Goal: Information Seeking & Learning: Learn about a topic

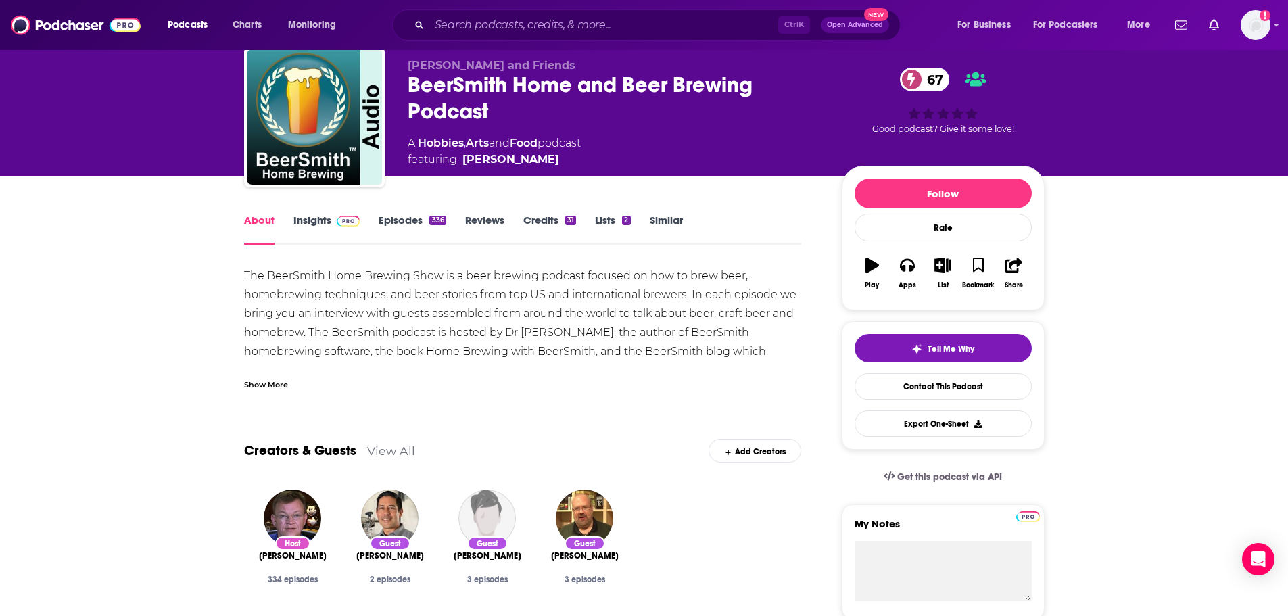
scroll to position [68, 0]
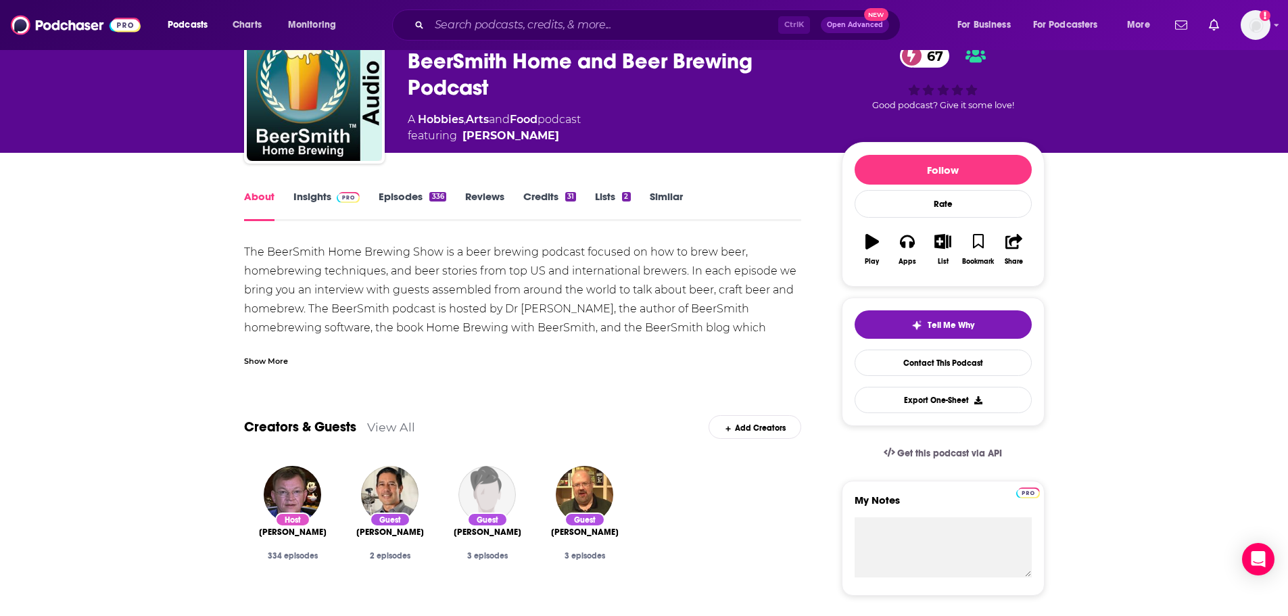
click at [254, 357] on div "Show More" at bounding box center [266, 360] width 44 height 13
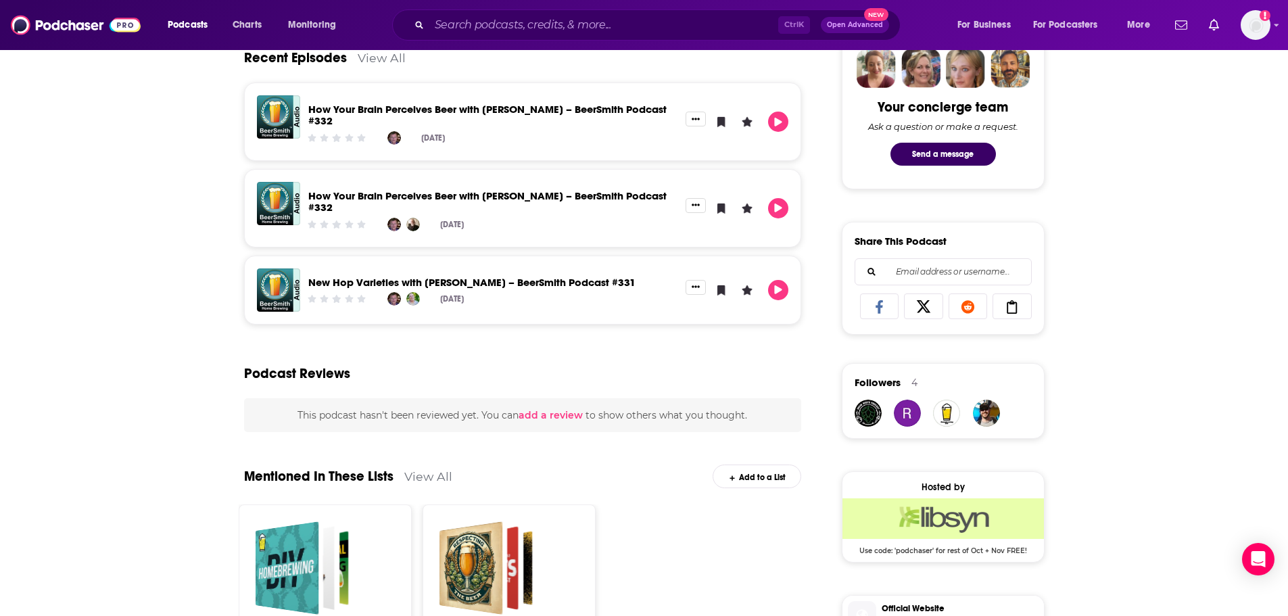
scroll to position [473, 0]
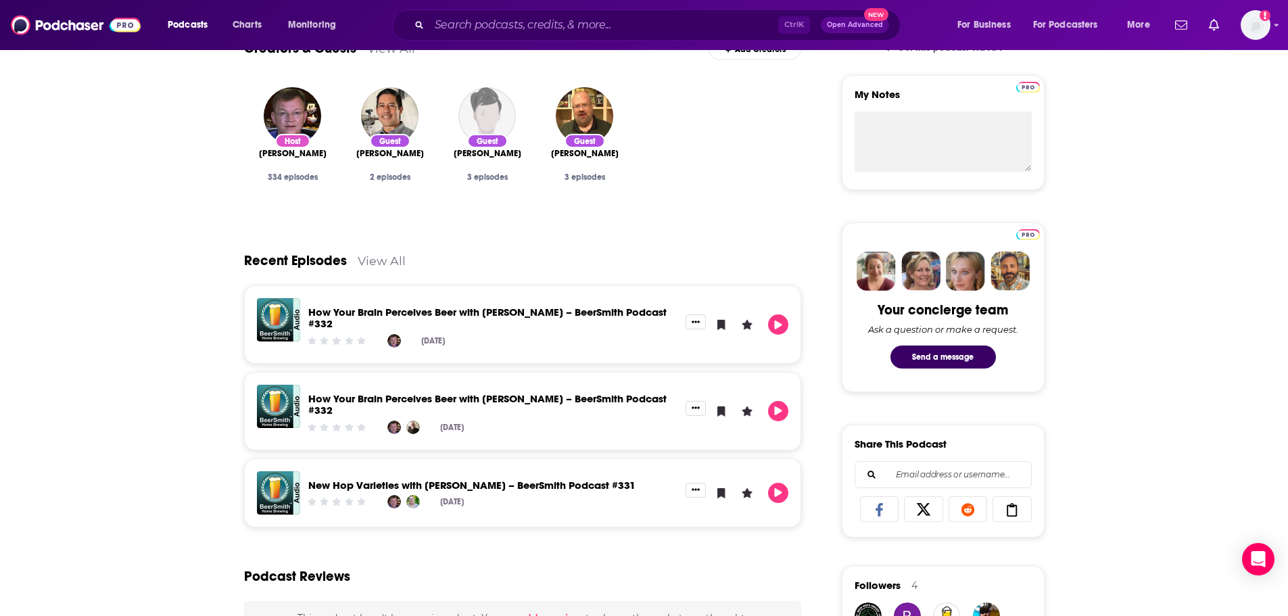
click at [508, 314] on link "How Your Brain Perceives Beer with [PERSON_NAME] – BeerSmith Podcast #332" at bounding box center [487, 318] width 358 height 24
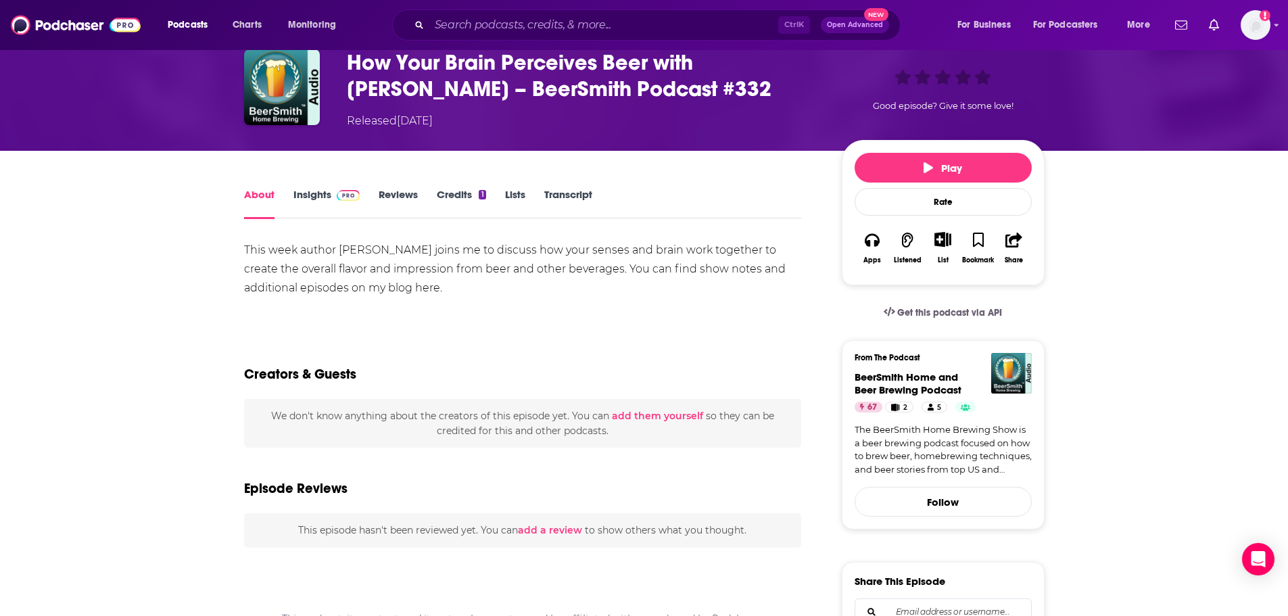
scroll to position [68, 0]
click at [312, 195] on link "Insights" at bounding box center [326, 204] width 67 height 31
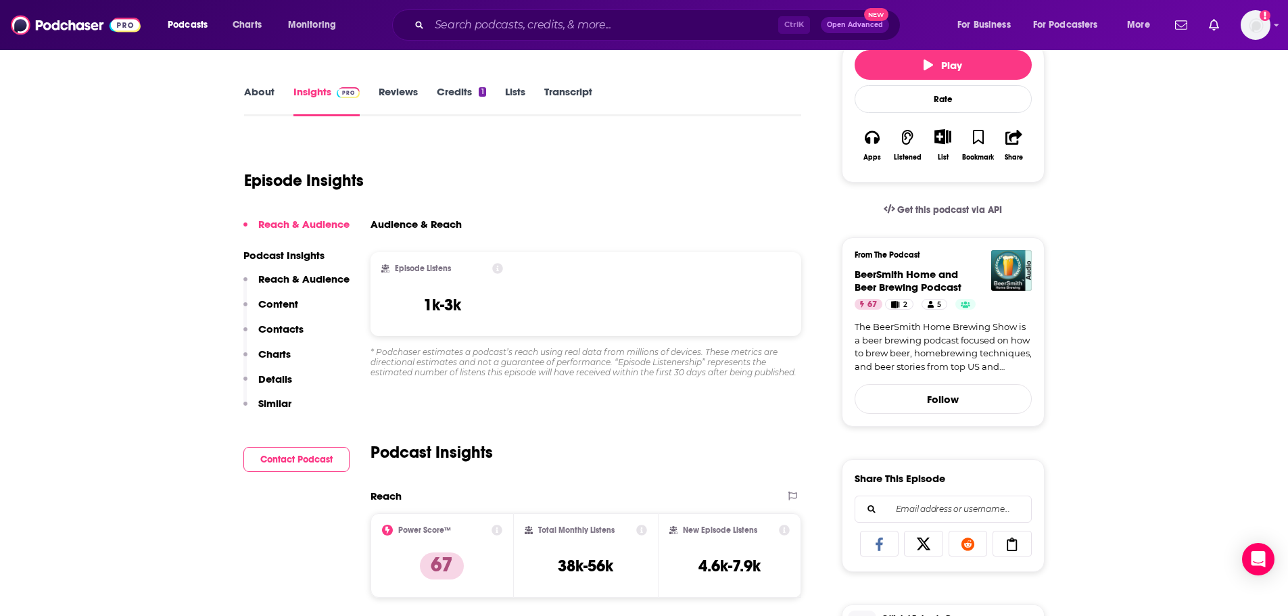
scroll to position [203, 0]
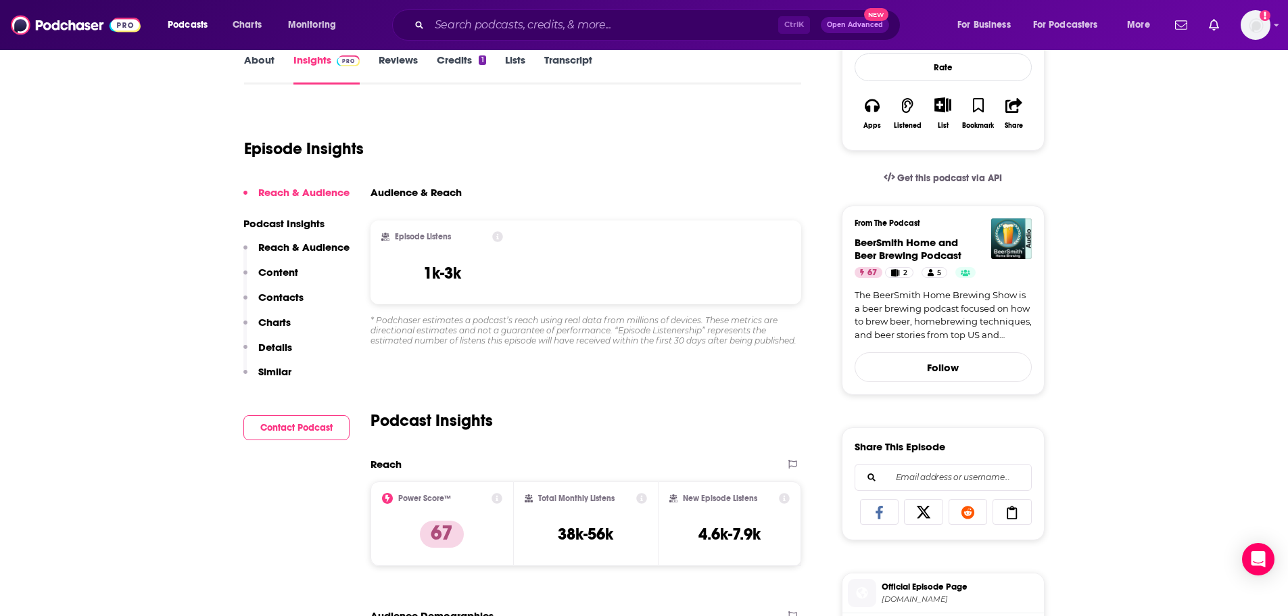
click at [496, 498] on icon at bounding box center [497, 498] width 11 height 11
click at [492, 574] on div "Reach Power Score™ 67 Total Monthly Listens 38k-56k New Episode Listens 4.6k-7.…" at bounding box center [586, 518] width 431 height 120
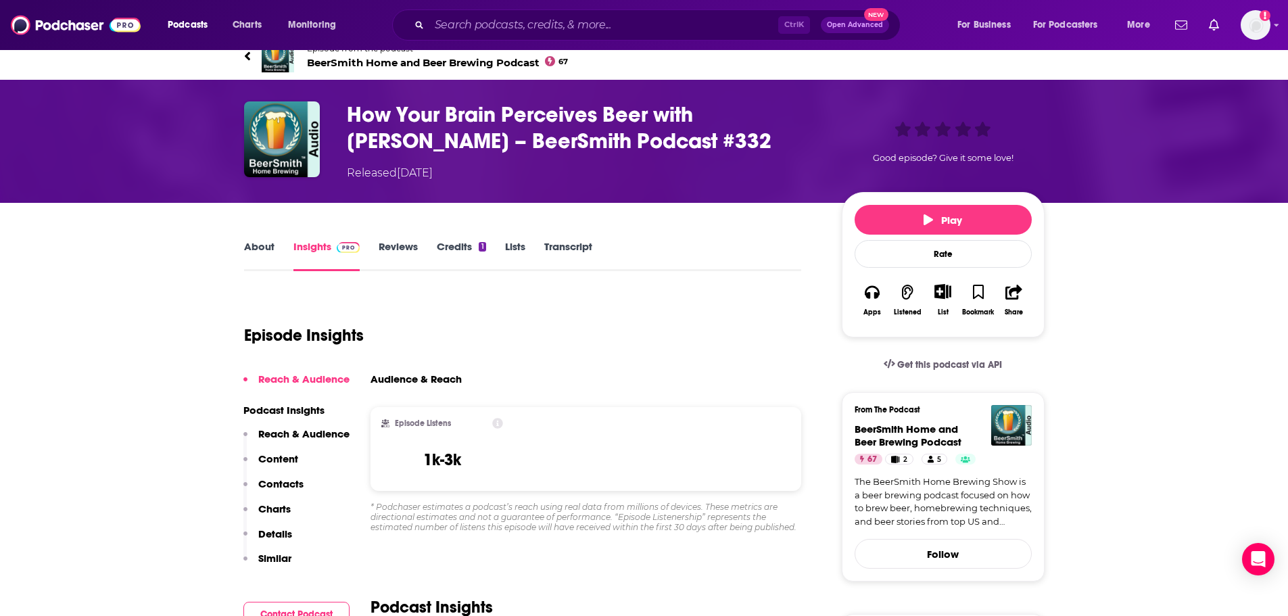
scroll to position [0, 0]
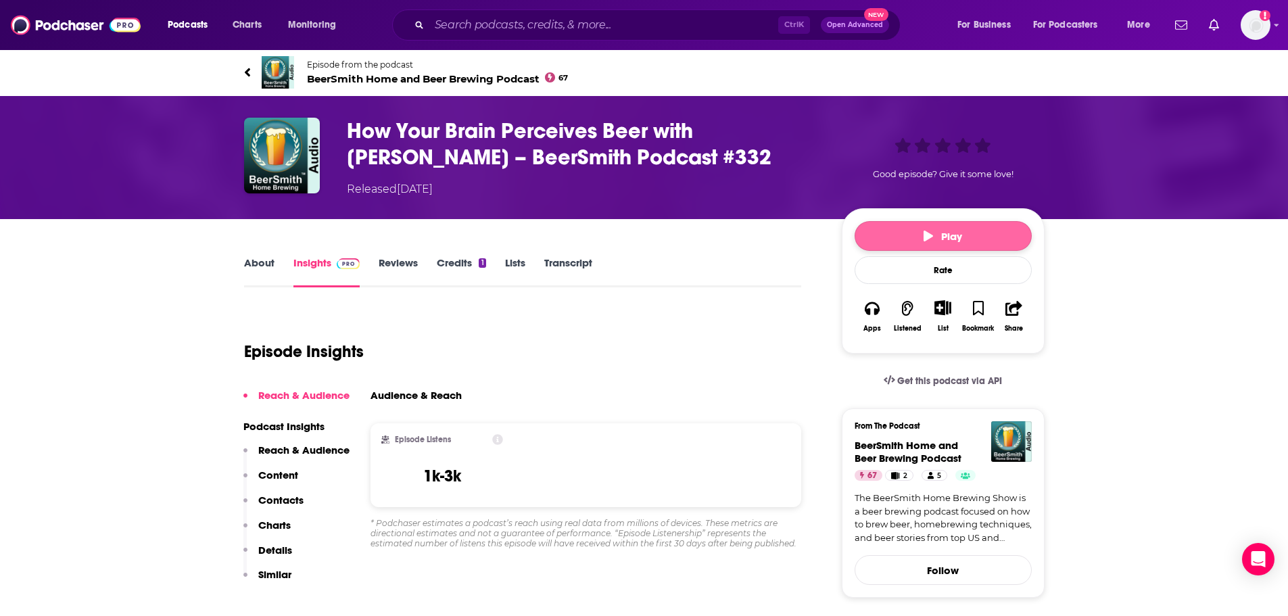
click at [974, 234] on button "Play" at bounding box center [943, 236] width 177 height 30
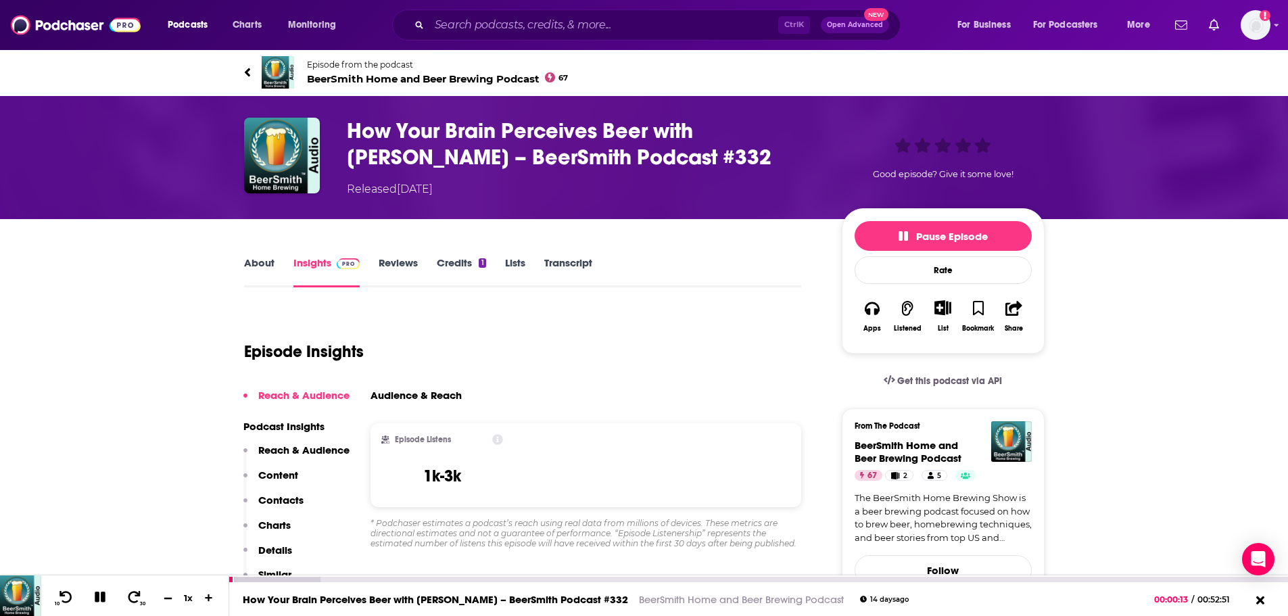
click at [169, 597] on icon at bounding box center [167, 597] width 11 height 9
click at [209, 597] on icon at bounding box center [209, 598] width 8 height 8
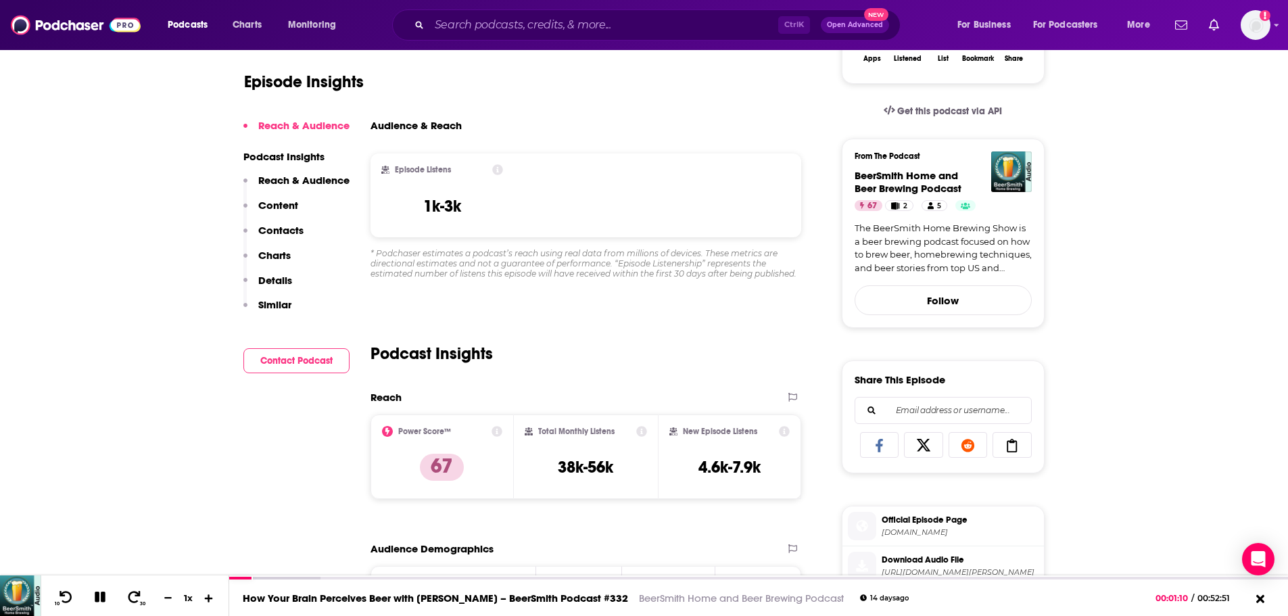
scroll to position [270, 0]
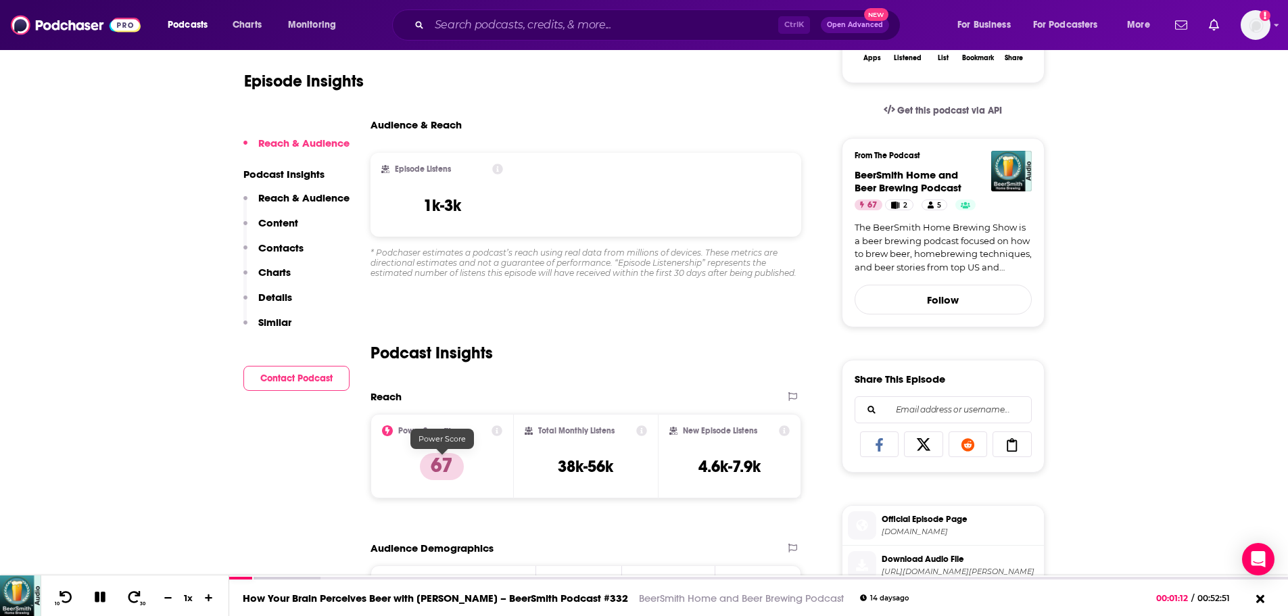
drag, startPoint x: 448, startPoint y: 465, endPoint x: 433, endPoint y: 451, distance: 20.1
click at [447, 465] on p "67" at bounding box center [442, 466] width 44 height 27
click at [393, 430] on div "Power Score™" at bounding box center [442, 430] width 121 height 11
click at [388, 429] on icon at bounding box center [387, 430] width 11 height 11
click at [491, 429] on div "Power Score™" at bounding box center [442, 430] width 121 height 11
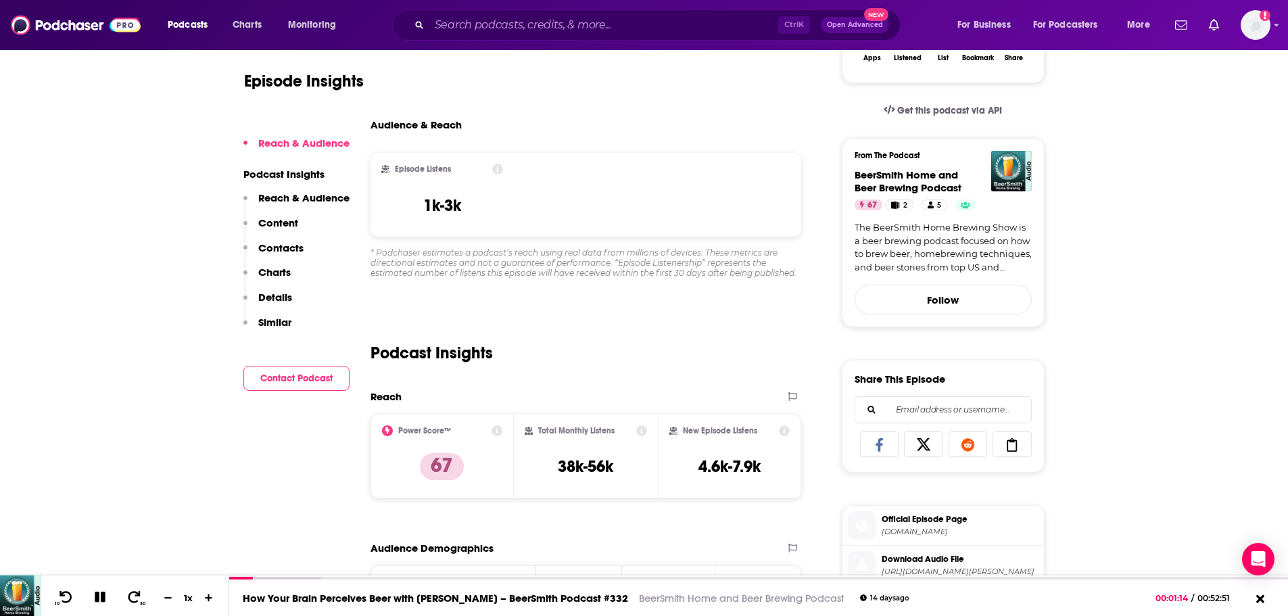
click at [498, 431] on icon at bounding box center [497, 430] width 11 height 11
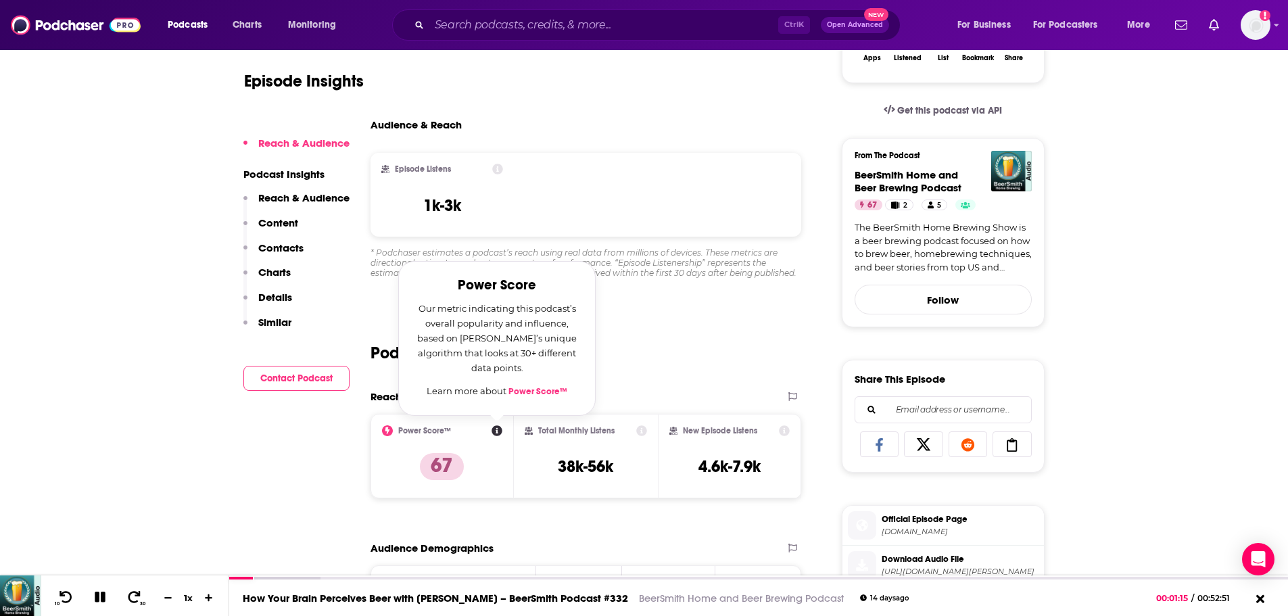
click at [529, 387] on link "Power Score™" at bounding box center [537, 391] width 59 height 11
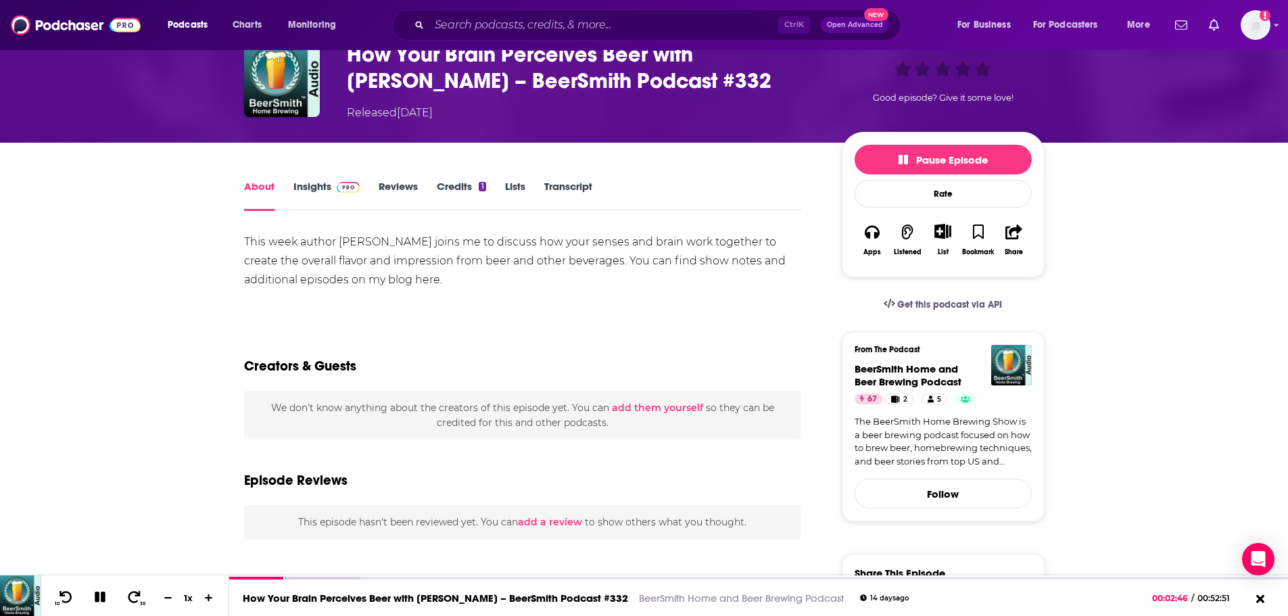
scroll to position [135, 0]
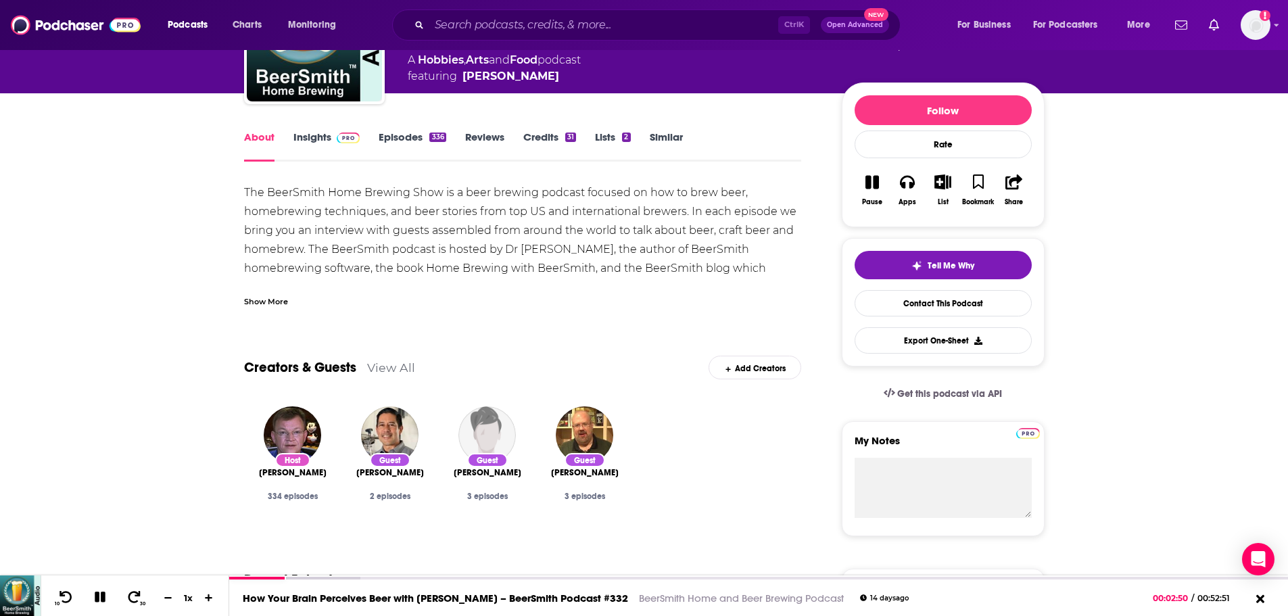
scroll to position [135, 0]
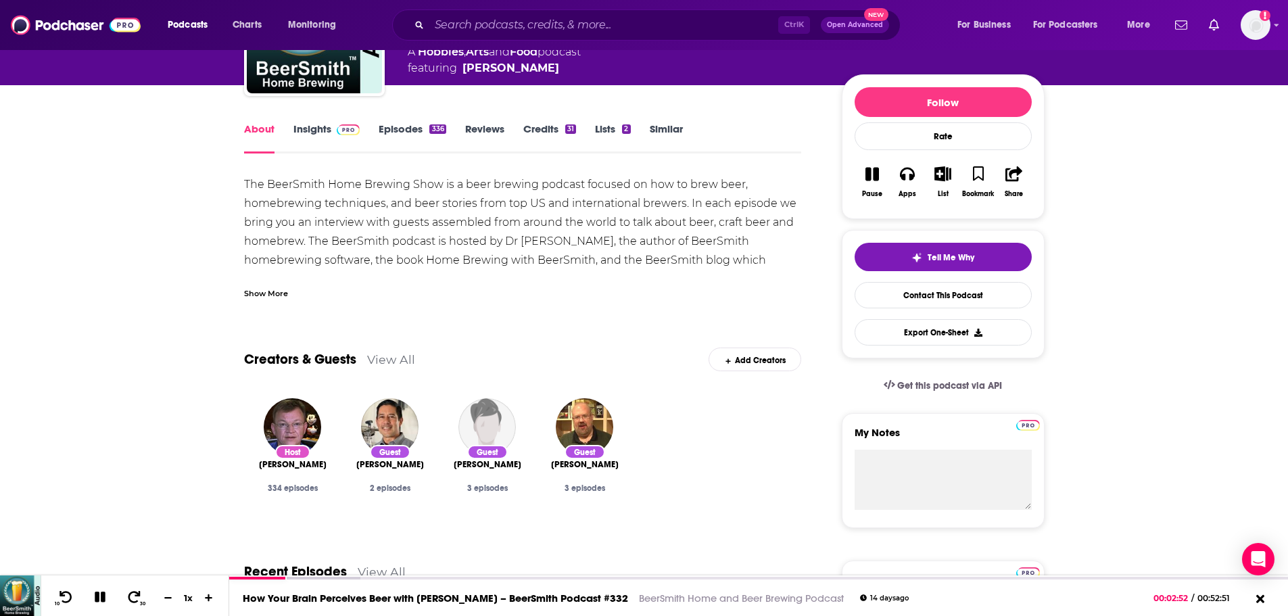
click at [400, 133] on link "Episodes 336" at bounding box center [412, 137] width 67 height 31
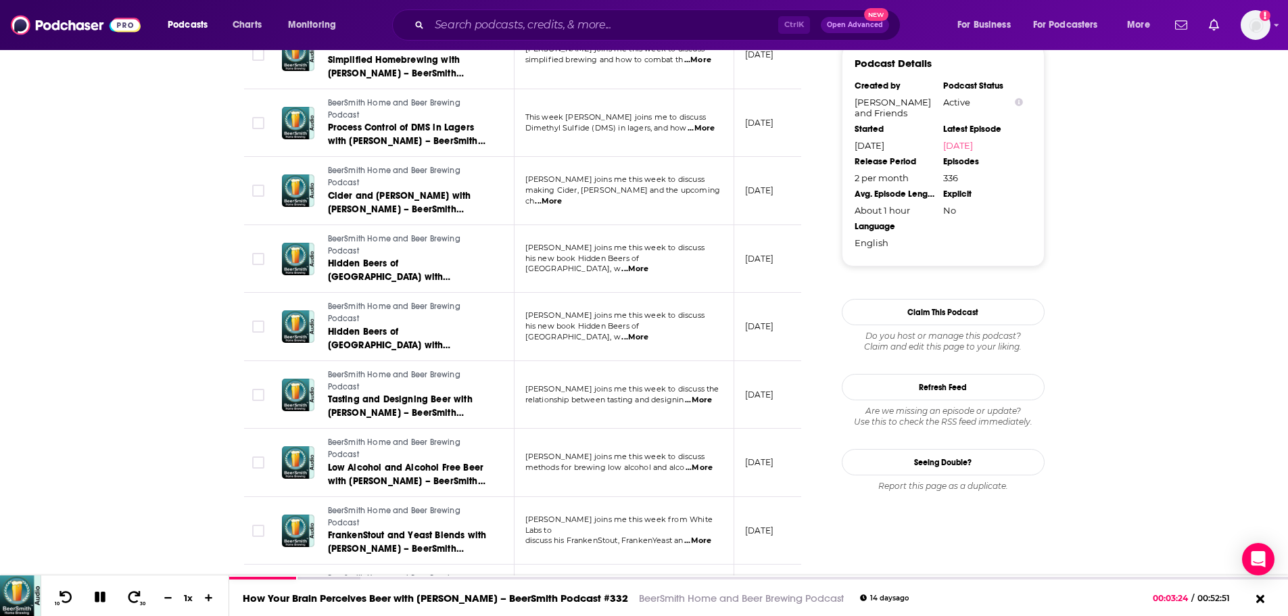
scroll to position [1488, 0]
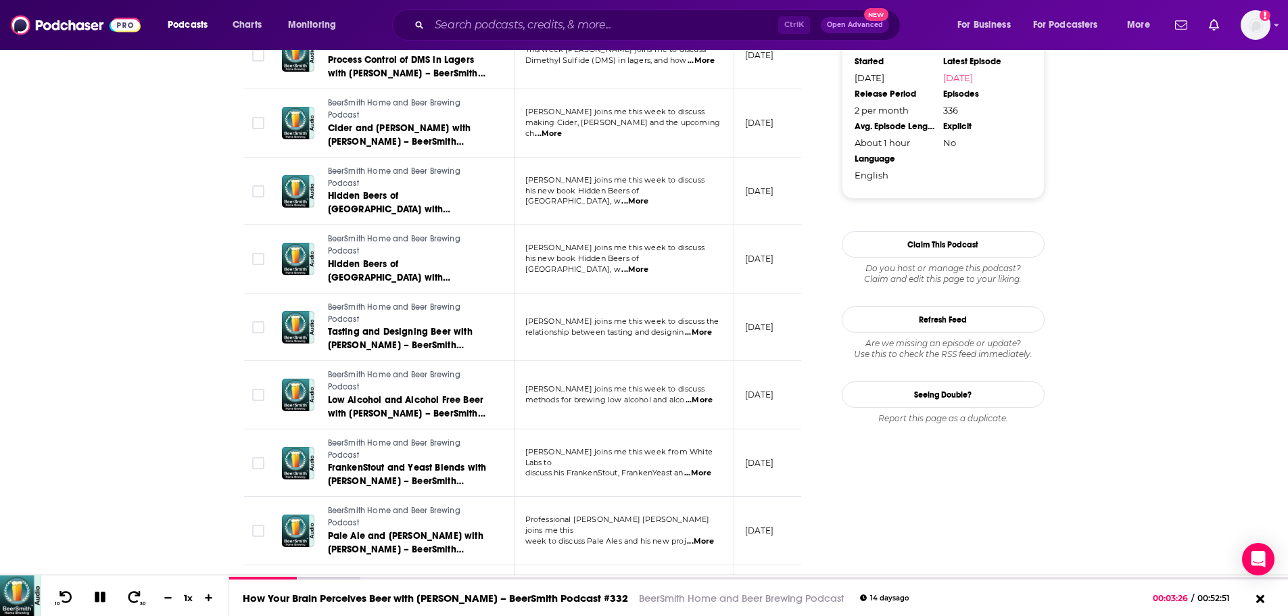
click at [709, 404] on span "...More" at bounding box center [699, 400] width 27 height 11
click at [588, 437] on td "[PERSON_NAME] joins me this week from White Labs to discuss his FrankenStout, F…" at bounding box center [625, 463] width 220 height 68
click at [703, 472] on span "...More" at bounding box center [697, 473] width 27 height 11
click at [621, 417] on td "[PERSON_NAME] joins me this week to discuss methods for brewing low alcohol and…" at bounding box center [625, 395] width 220 height 68
click at [709, 335] on span "...More" at bounding box center [698, 332] width 27 height 11
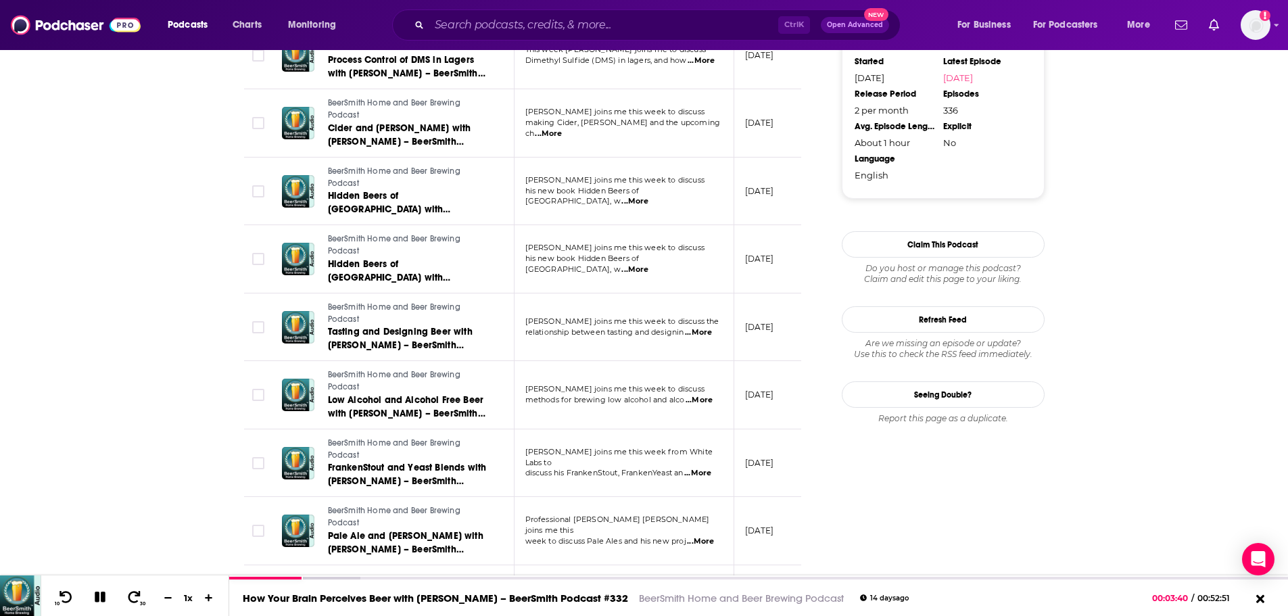
click at [491, 352] on td "BeerSmith Home and Beer Brewing Podcast Tasting and Designing Beer with [PERSON…" at bounding box center [392, 327] width 243 height 68
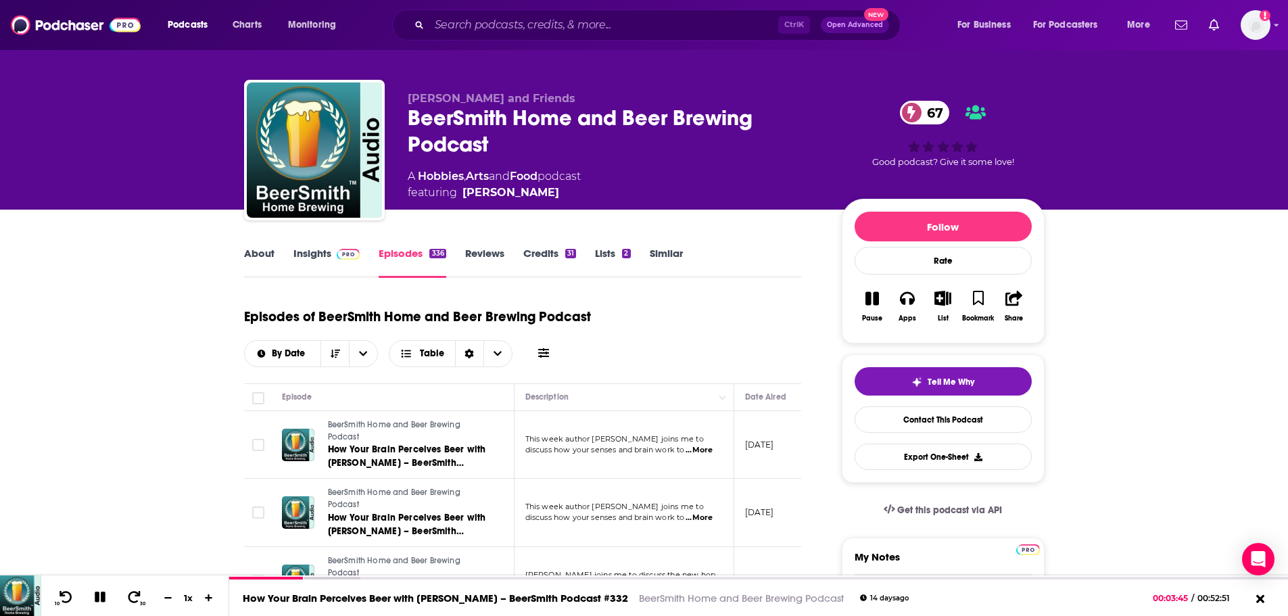
scroll to position [0, 0]
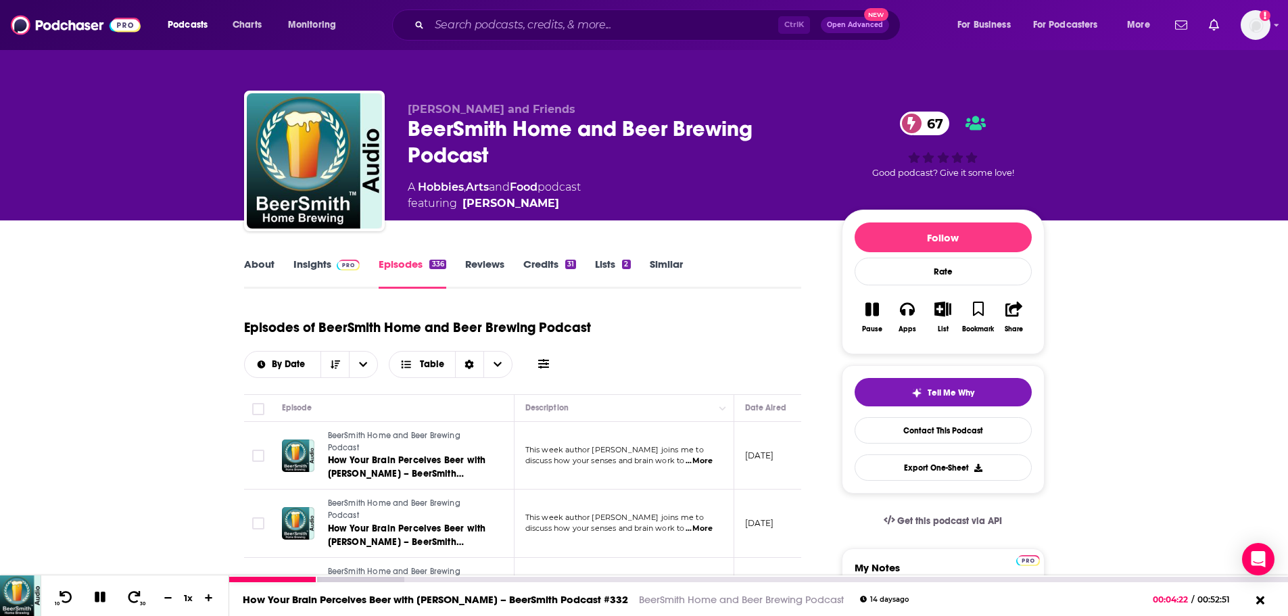
click at [105, 598] on icon at bounding box center [101, 597] width 16 height 12
click at [104, 596] on icon at bounding box center [99, 597] width 17 height 14
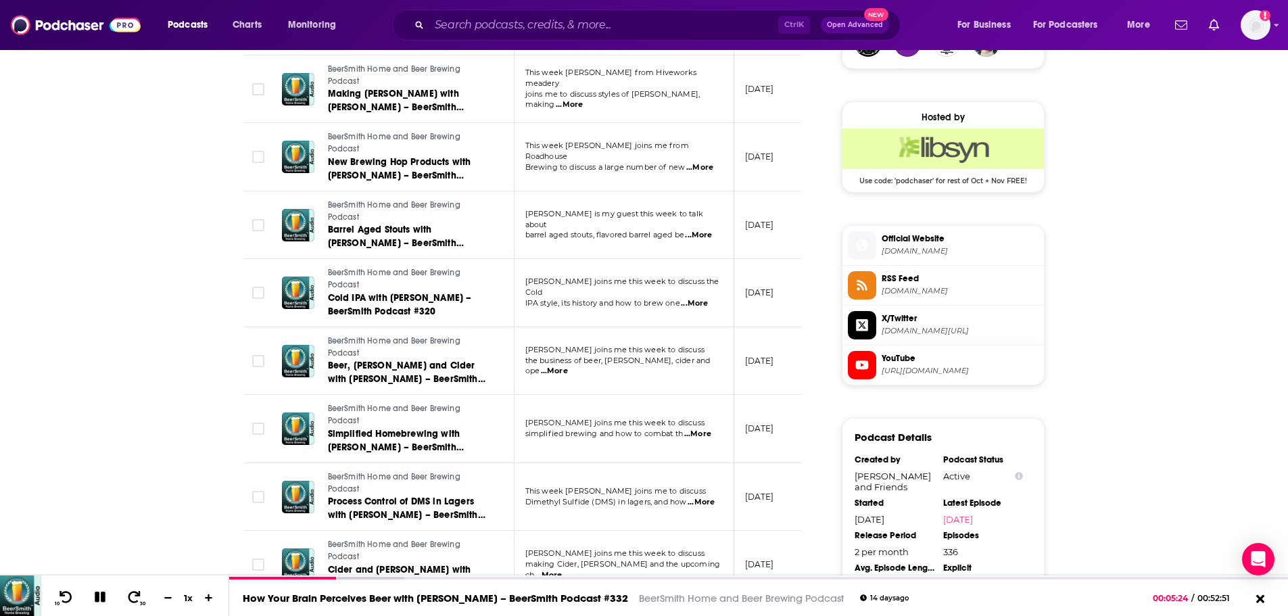
scroll to position [1082, 0]
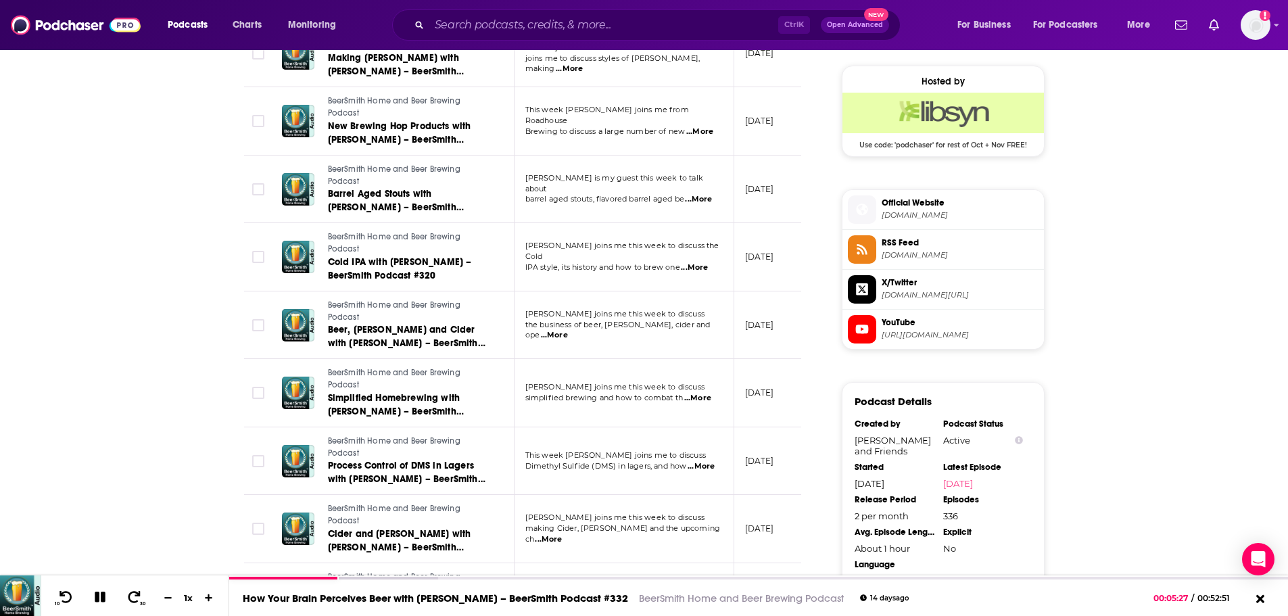
click at [888, 325] on span "YouTube" at bounding box center [960, 322] width 157 height 12
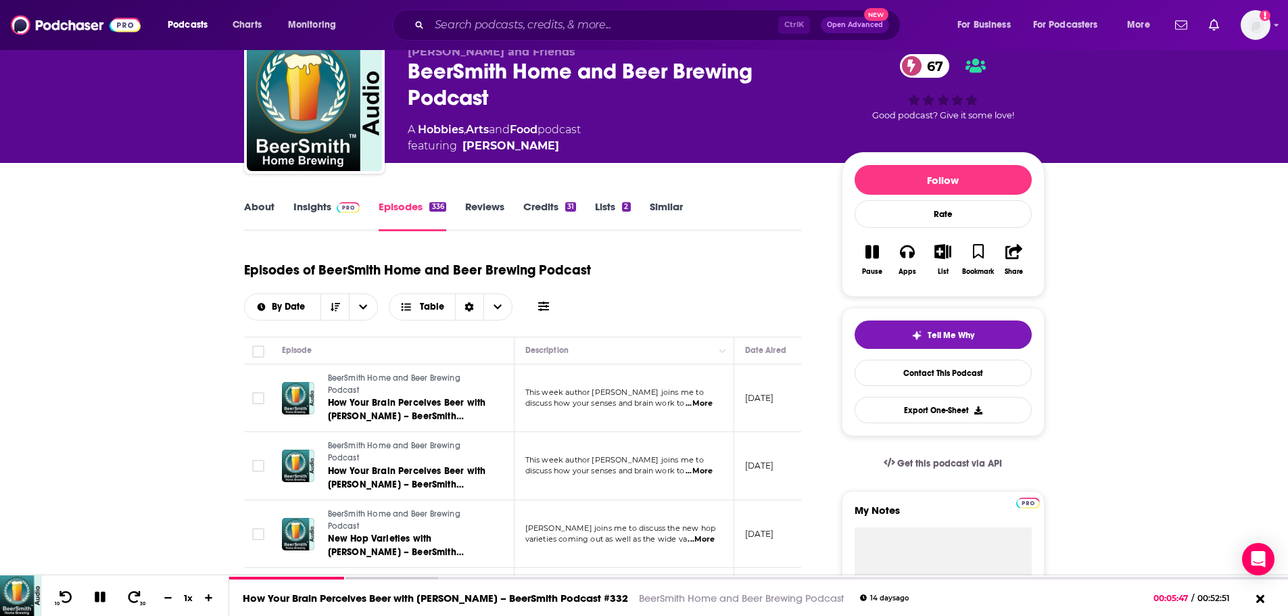
scroll to position [0, 0]
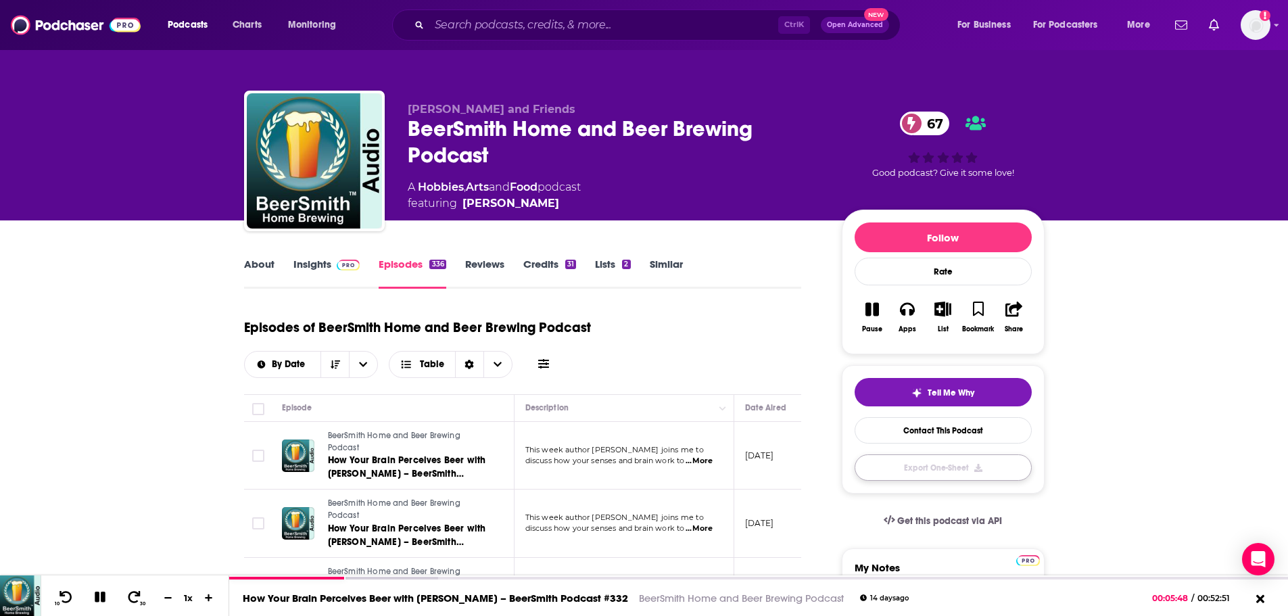
click at [956, 463] on button "Export One-Sheet" at bounding box center [943, 467] width 177 height 26
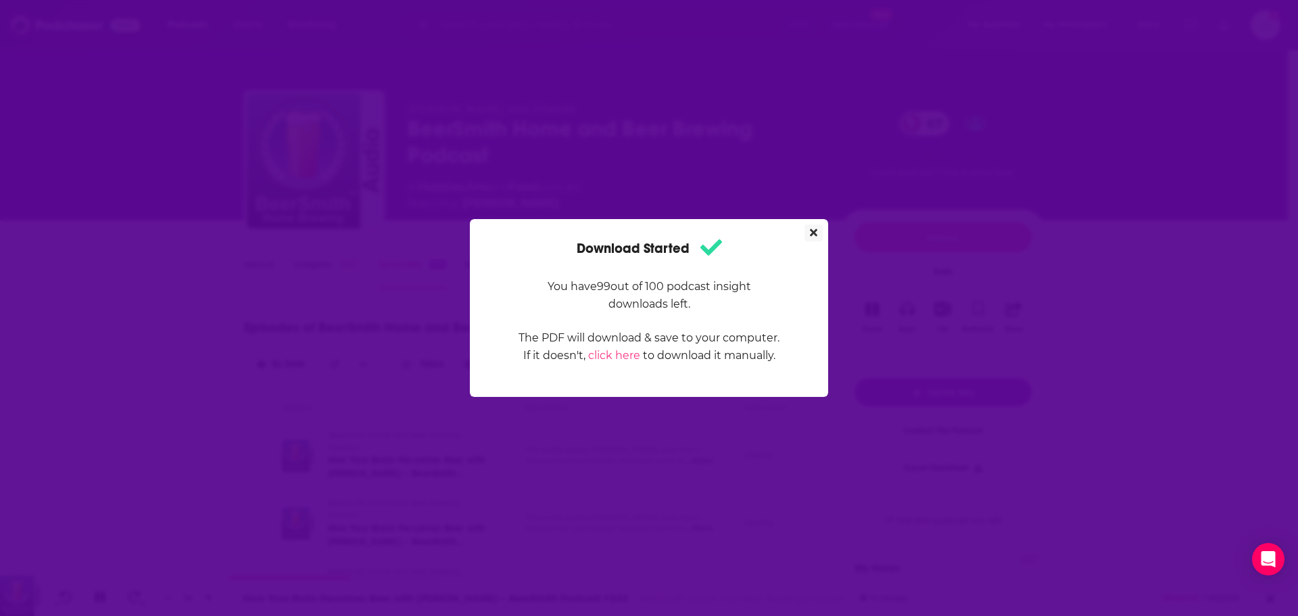
click at [815, 230] on icon "Close" at bounding box center [813, 232] width 7 height 11
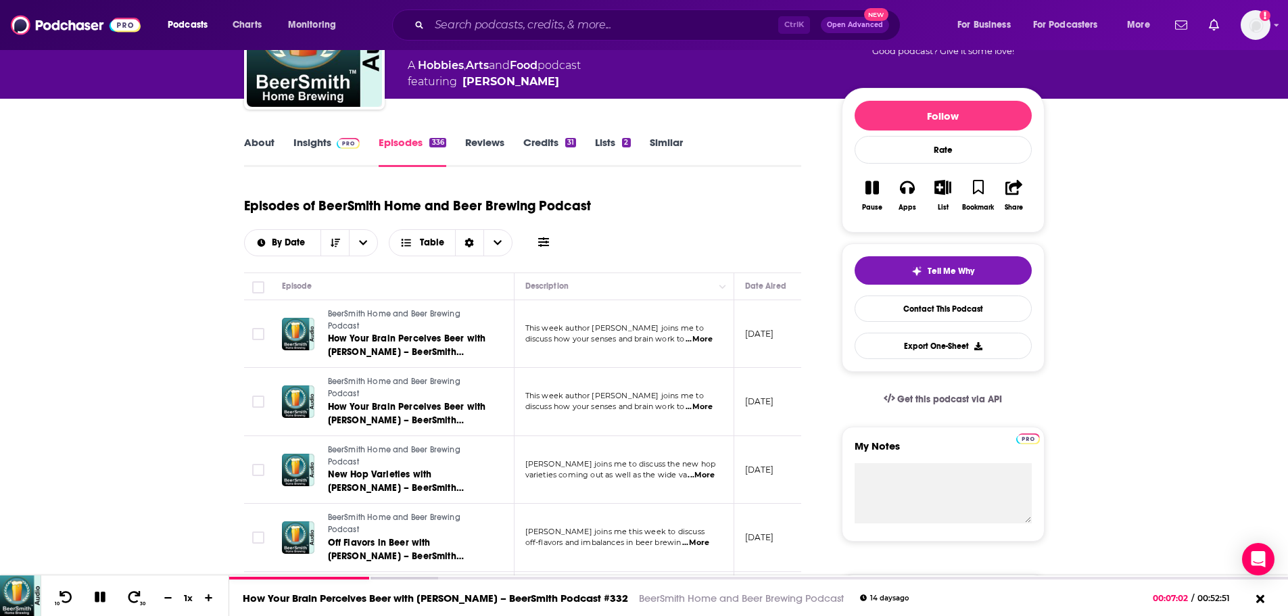
scroll to position [135, 0]
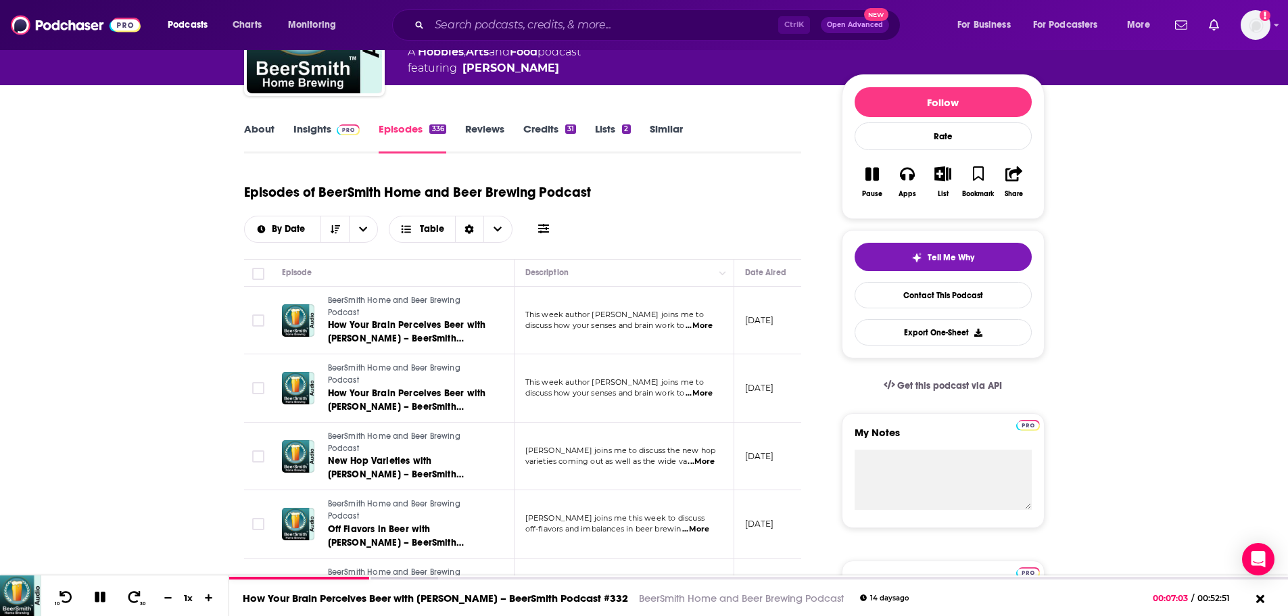
click at [249, 128] on link "About" at bounding box center [259, 137] width 30 height 31
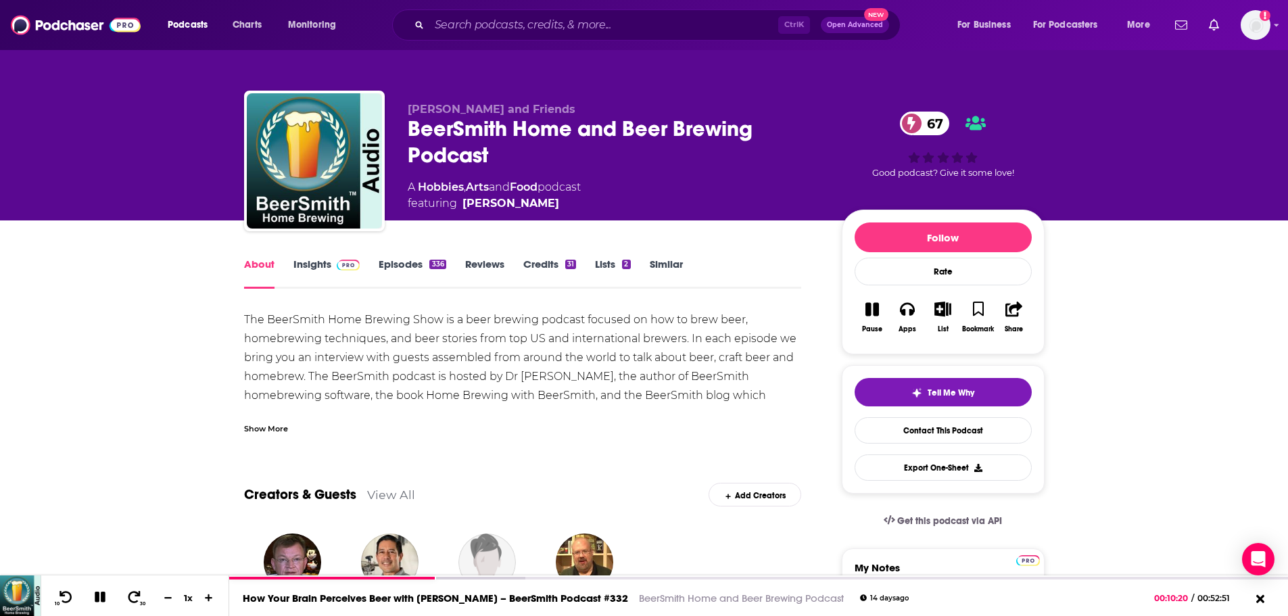
click at [408, 274] on link "Episodes 336" at bounding box center [412, 273] width 67 height 31
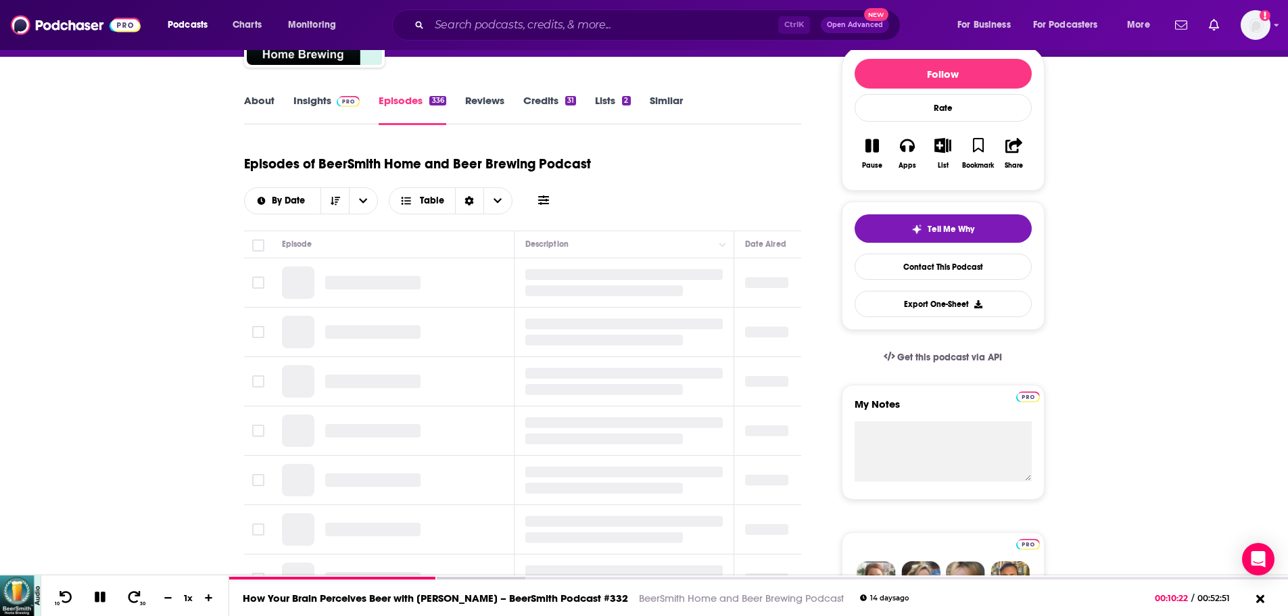
scroll to position [338, 0]
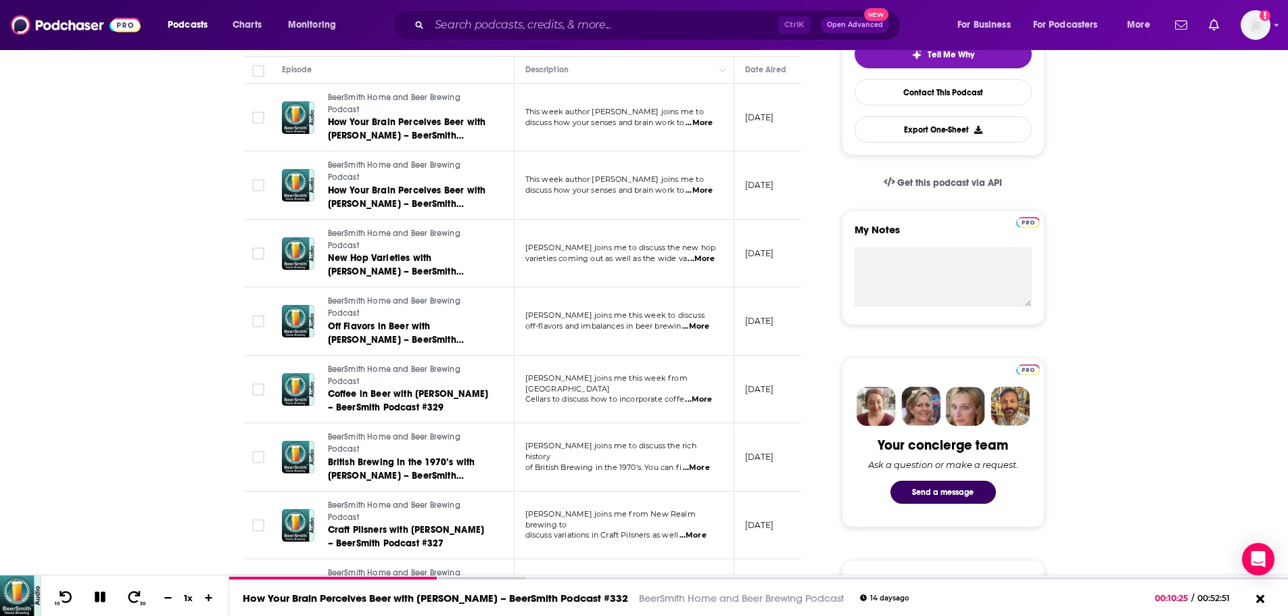
click at [695, 397] on span "...More" at bounding box center [698, 399] width 27 height 11
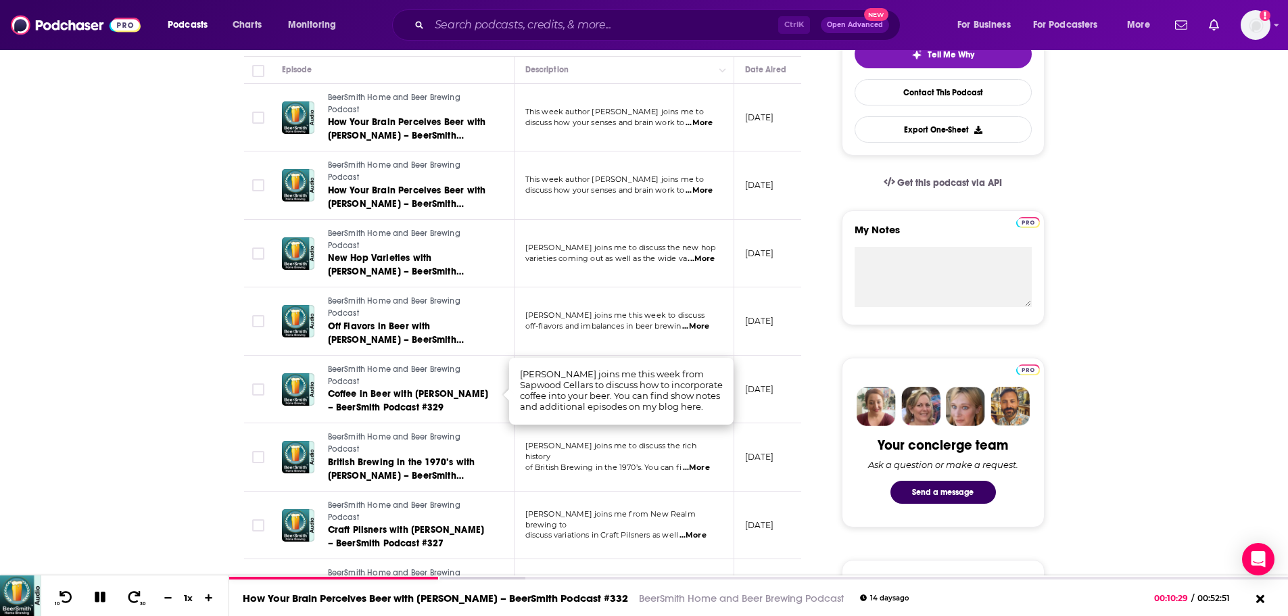
click at [494, 421] on td "BeerSmith Home and Beer Brewing Podcast Coffee in Beer with [PERSON_NAME] – Bee…" at bounding box center [392, 390] width 243 height 68
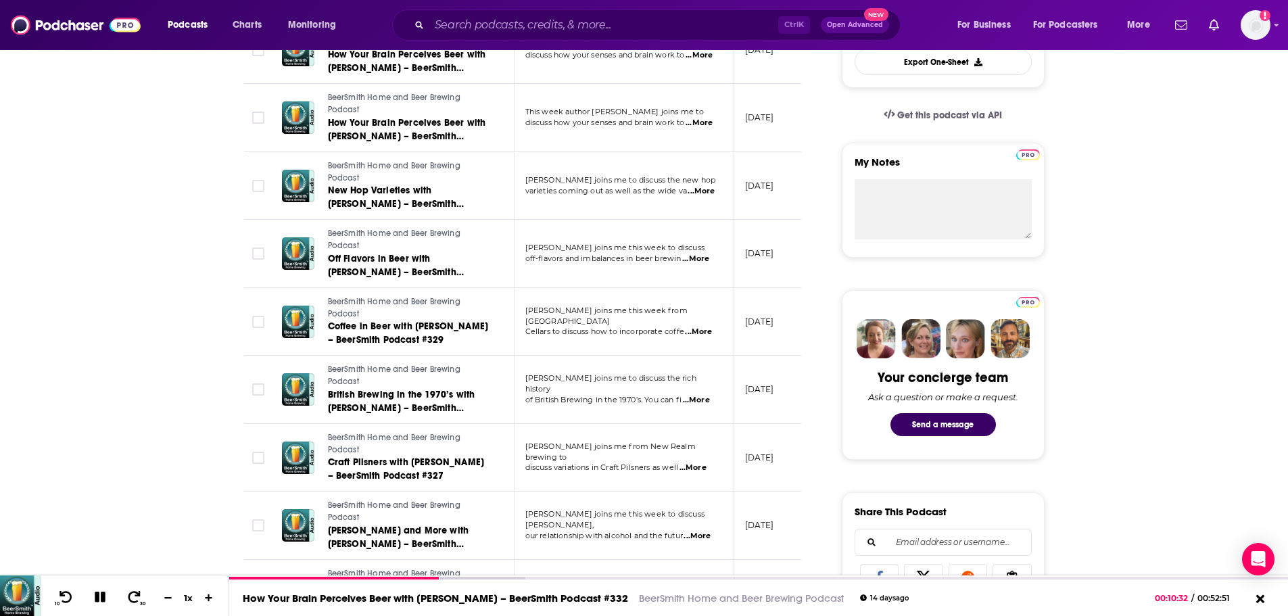
scroll to position [473, 0]
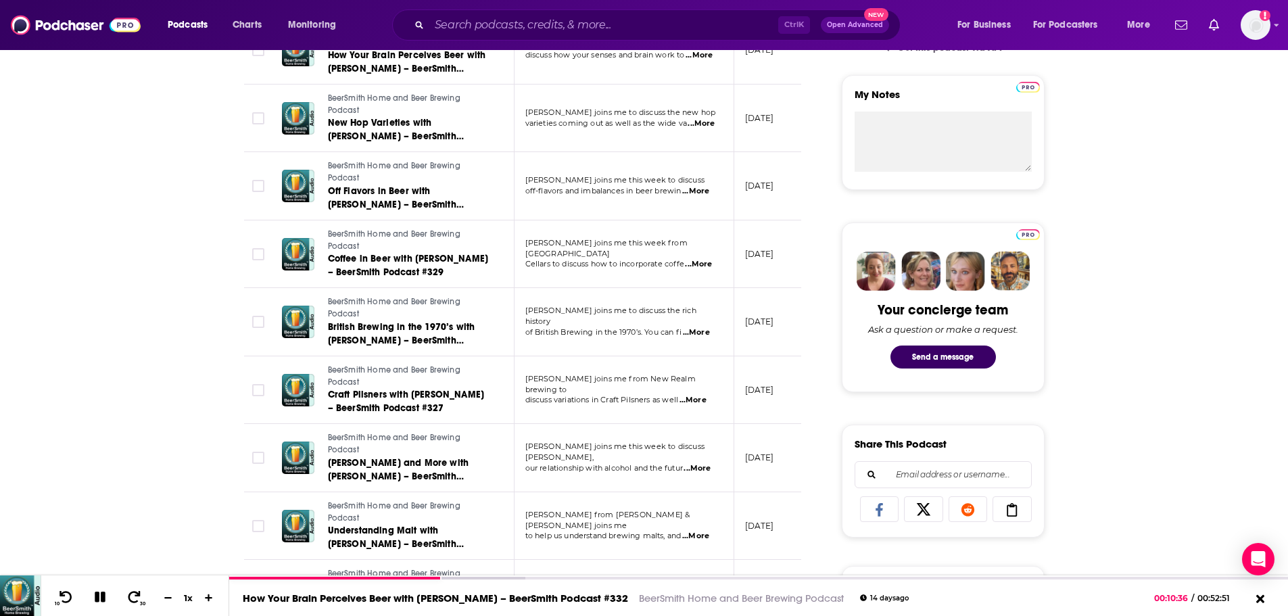
click at [707, 398] on span "...More" at bounding box center [693, 400] width 27 height 11
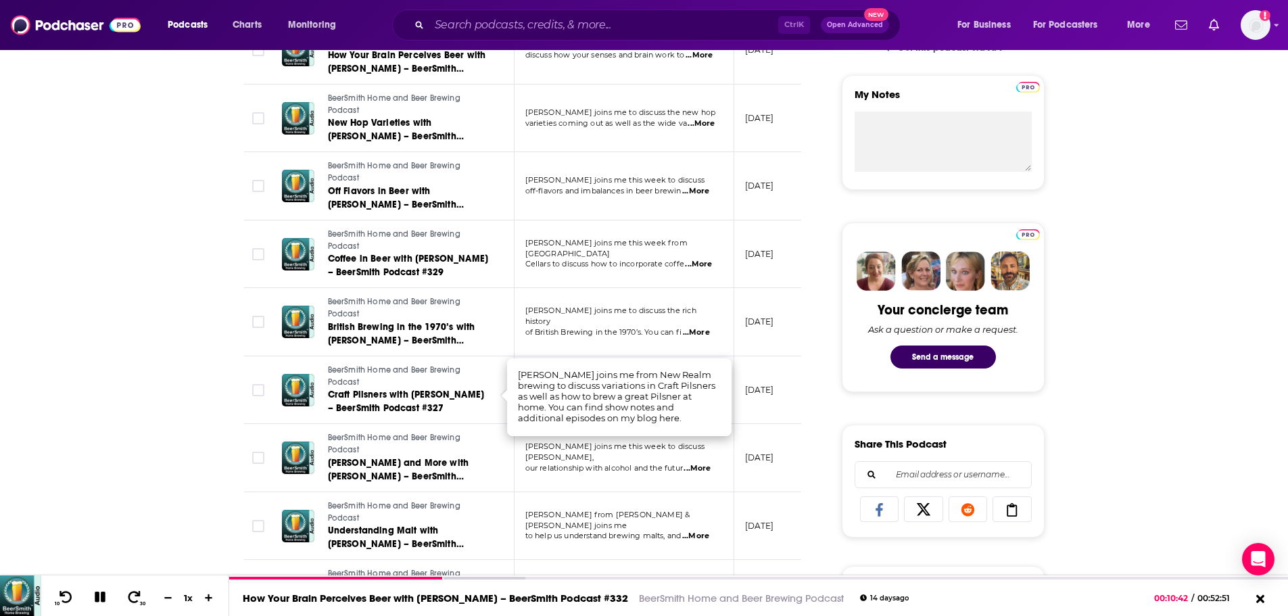
click at [491, 425] on td "BeerSmith Home and Beer Brewing Podcast [PERSON_NAME] and More with [PERSON_NAM…" at bounding box center [392, 458] width 243 height 68
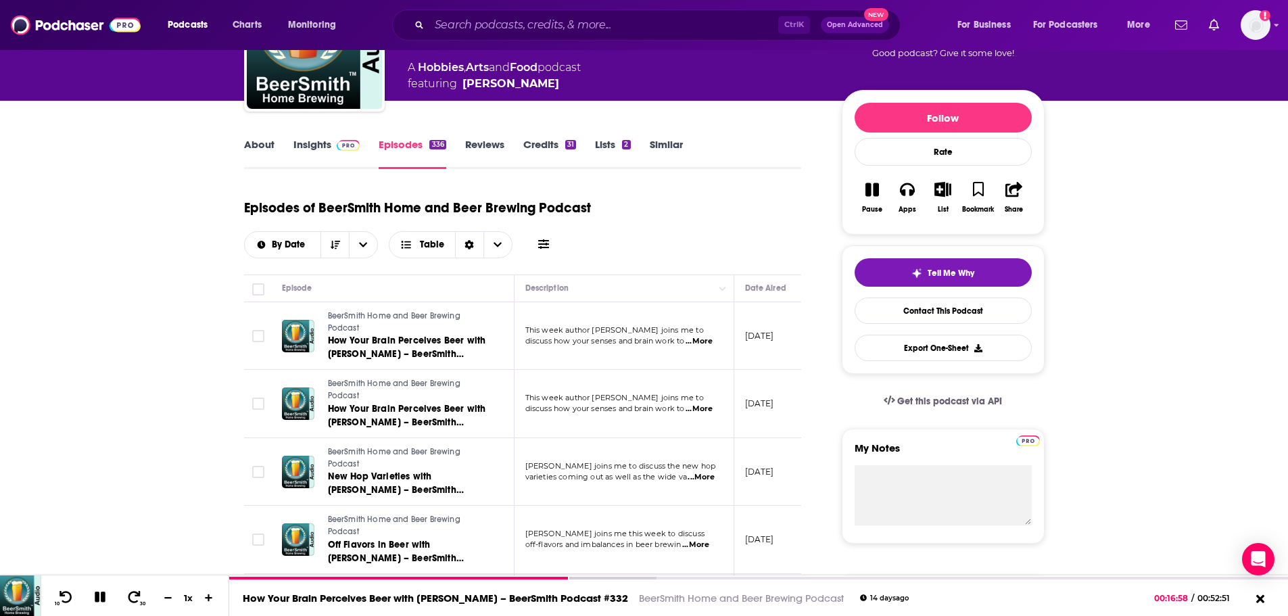
scroll to position [135, 0]
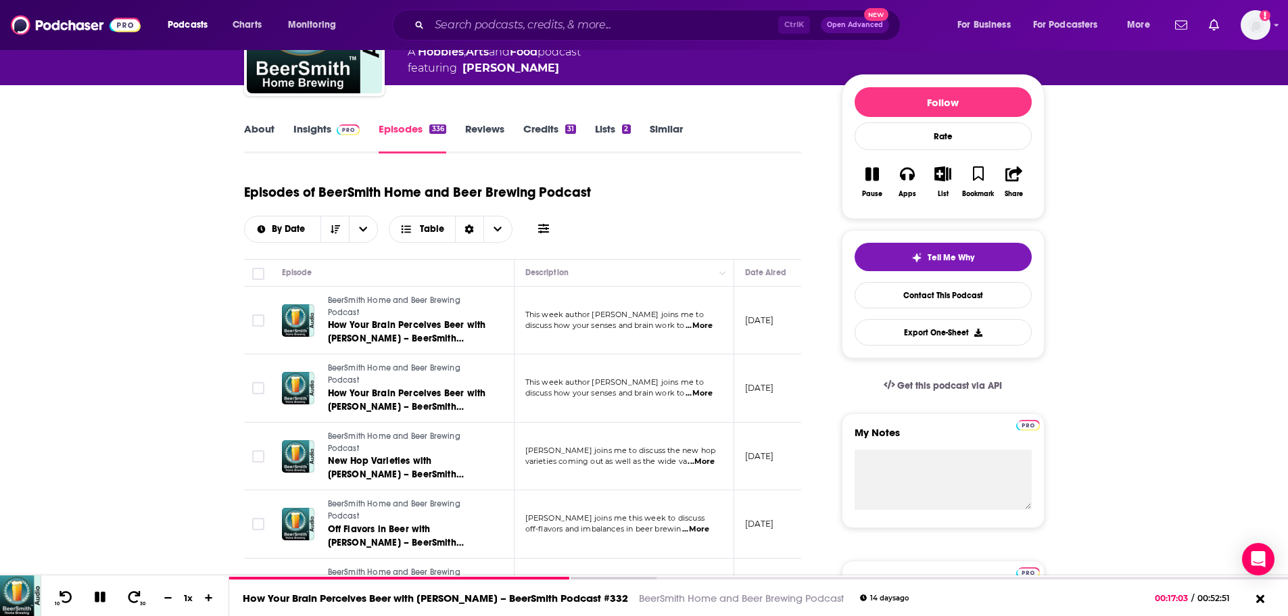
click at [708, 323] on span "...More" at bounding box center [699, 325] width 27 height 11
click at [496, 300] on td "BeerSmith Home and Beer Brewing Podcast How Your Brain Perceives Beer with [PER…" at bounding box center [392, 321] width 243 height 68
click at [707, 330] on span "...More" at bounding box center [699, 325] width 27 height 11
click at [367, 601] on link "How Your Brain Perceives Beer with [PERSON_NAME] – BeerSmith Podcast #332" at bounding box center [435, 599] width 385 height 13
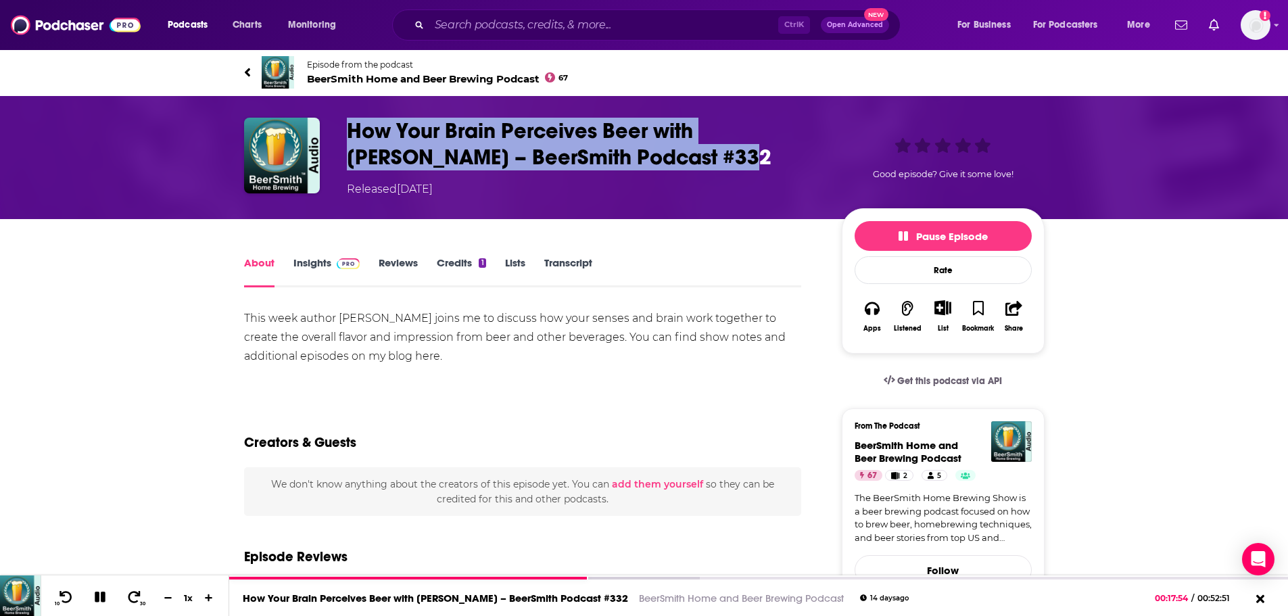
drag, startPoint x: 346, startPoint y: 129, endPoint x: 683, endPoint y: 161, distance: 338.2
click at [683, 161] on h1 "How Your Brain Perceives Beer with [PERSON_NAME] – BeerSmith Podcast #332" at bounding box center [583, 144] width 473 height 53
copy h1 "How Your Brain Perceives Beer with [PERSON_NAME] – BeerSmith Podcast #332"
click at [246, 262] on link "About" at bounding box center [259, 271] width 30 height 31
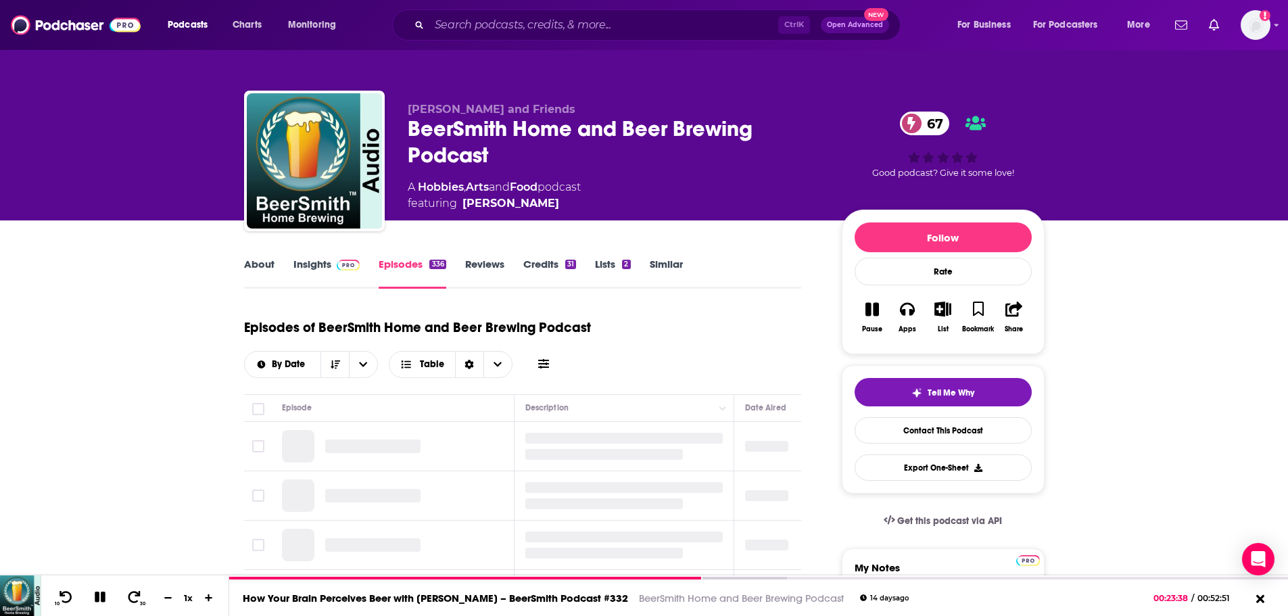
click at [268, 260] on link "About" at bounding box center [259, 273] width 30 height 31
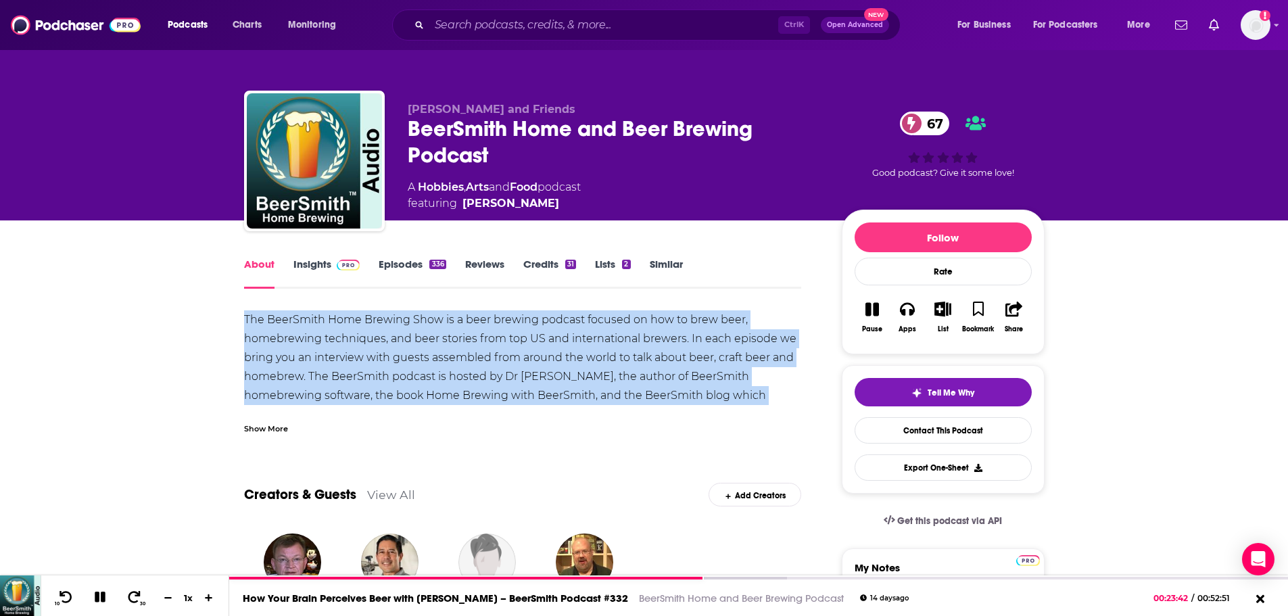
drag, startPoint x: 241, startPoint y: 314, endPoint x: 800, endPoint y: 404, distance: 566.4
copy div "The BeerSmith Home Brewing Show is a beer brewing podcast focused on how to bre…"
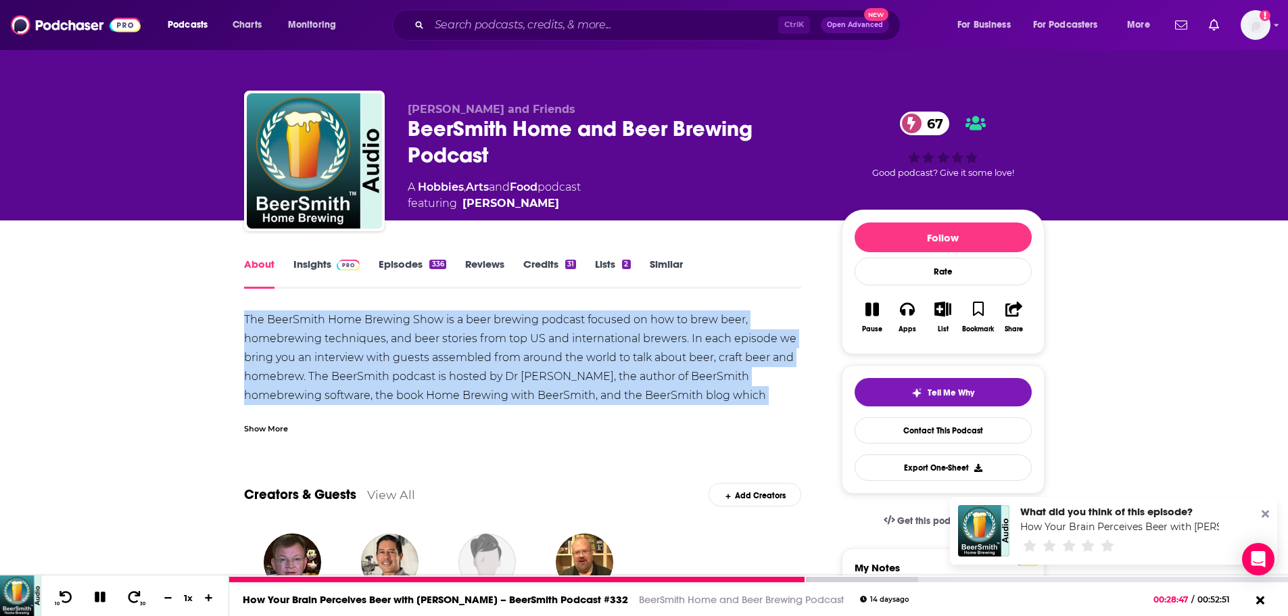
click at [99, 597] on icon at bounding box center [101, 597] width 16 height 12
click at [103, 598] on icon at bounding box center [99, 597] width 11 height 14
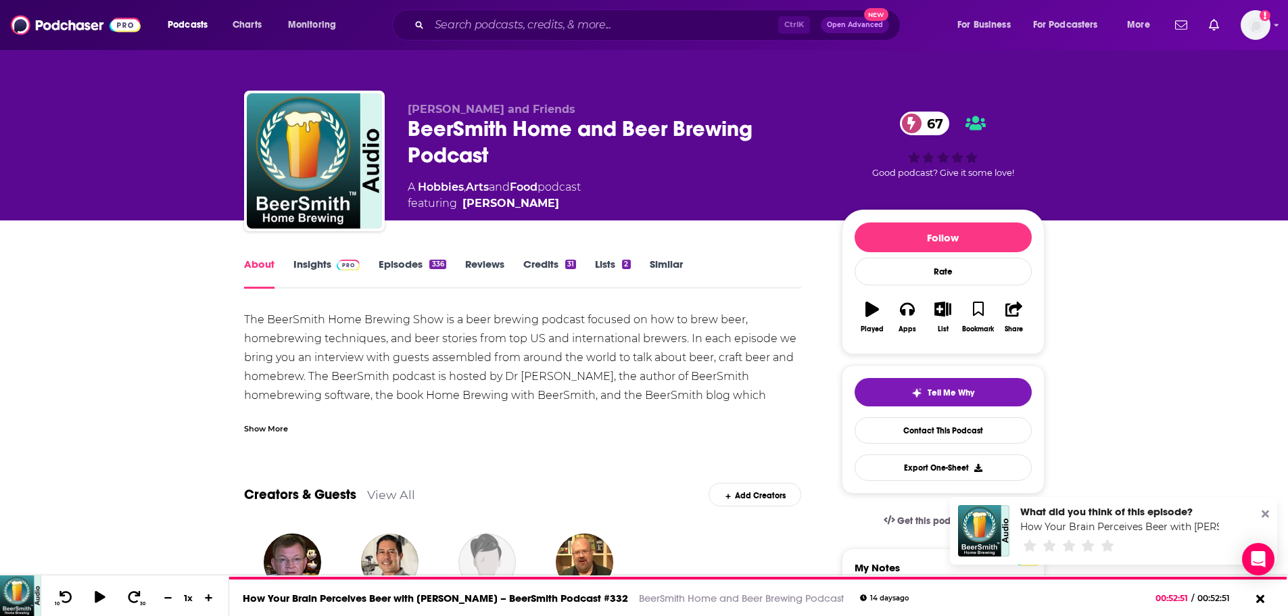
click at [443, 480] on div "Creators & Guests View All Add Creators" at bounding box center [523, 486] width 558 height 72
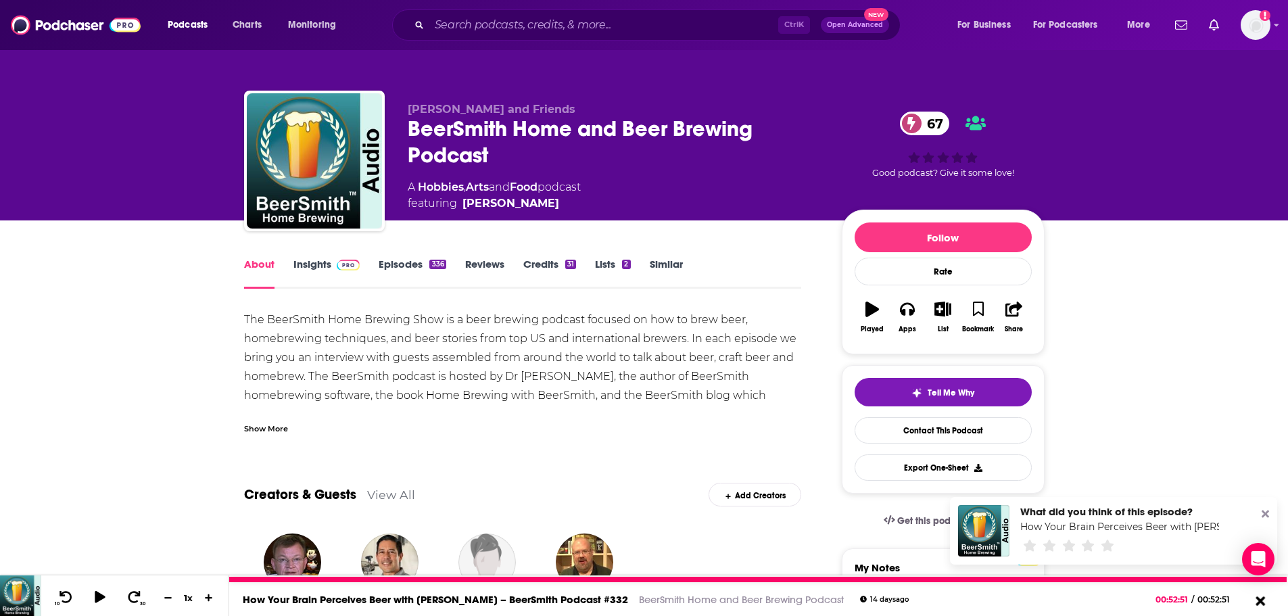
click at [1266, 601] on icon at bounding box center [1260, 601] width 17 height 14
